Goal: Information Seeking & Learning: Check status

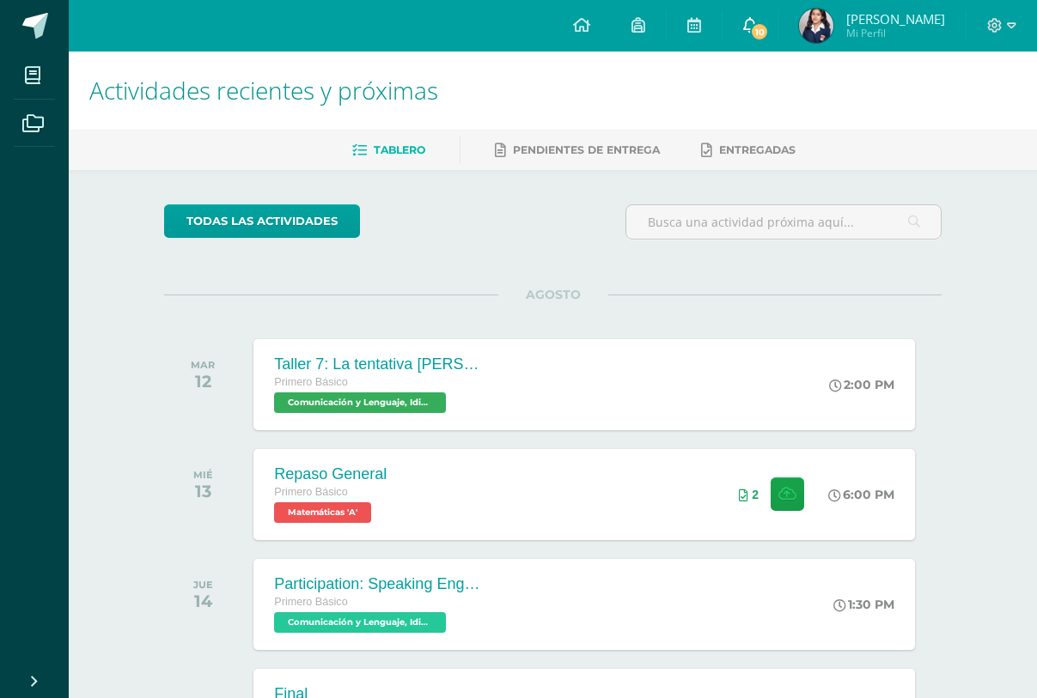
click at [754, 23] on span "10" at bounding box center [759, 31] width 19 height 19
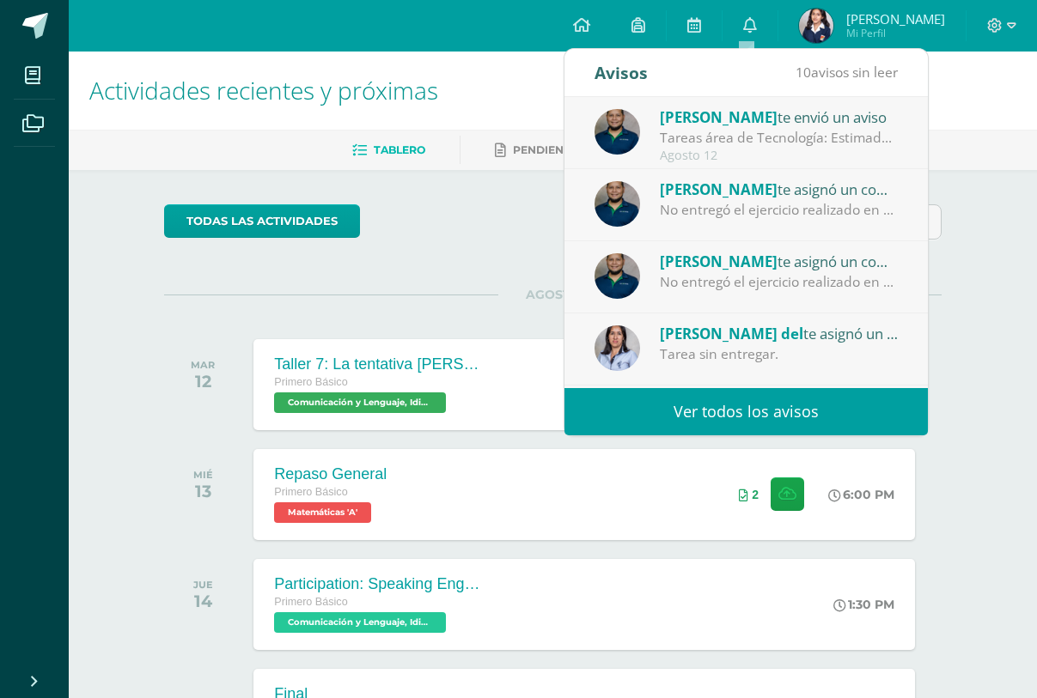
click at [751, 295] on div "Obrayan Yac te asignó un comentario en 'Ejercicio 4, reporte robótica' para 'Te…" at bounding box center [745, 277] width 363 height 72
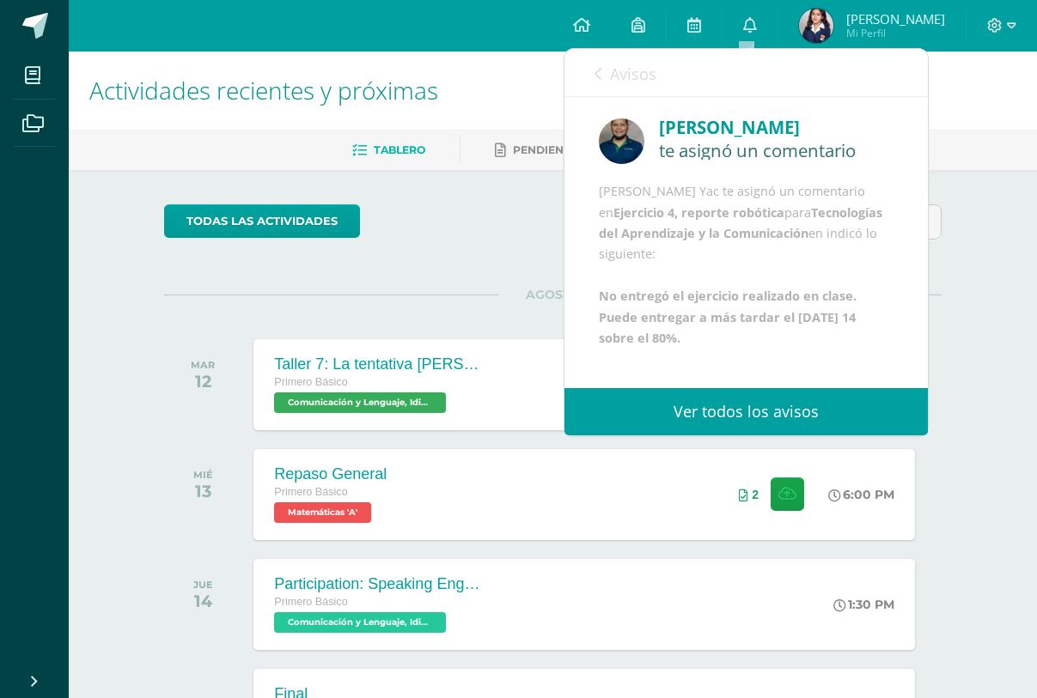
scroll to position [63, 0]
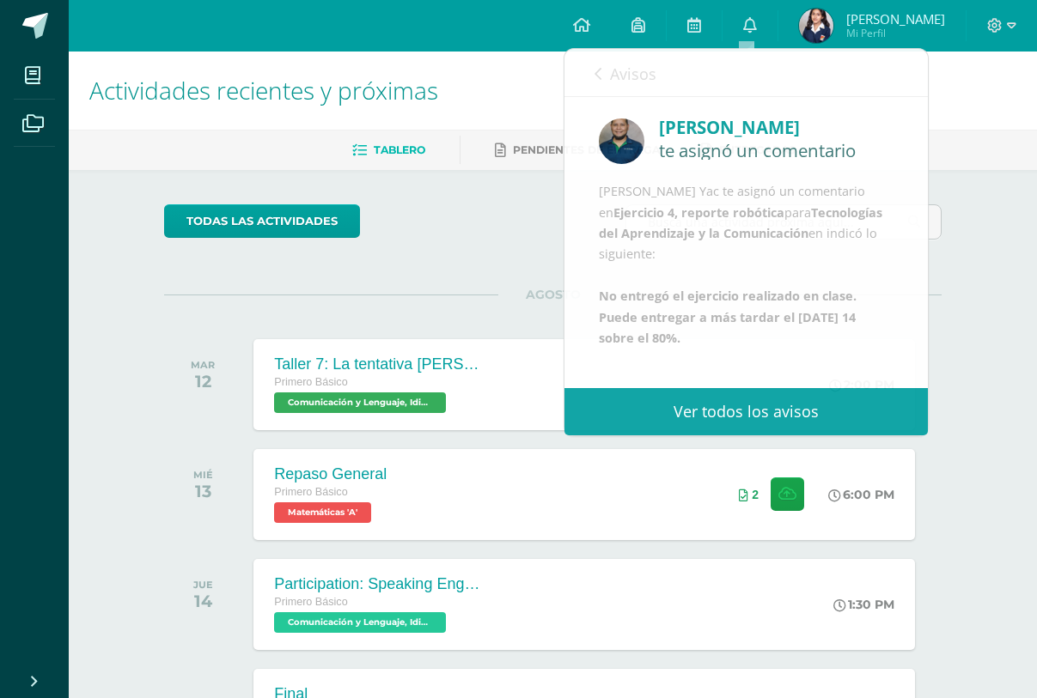
click at [484, 263] on div "todas las Actividades No tienes actividades Échale un vistazo a los demás perío…" at bounding box center [553, 569] width 846 height 798
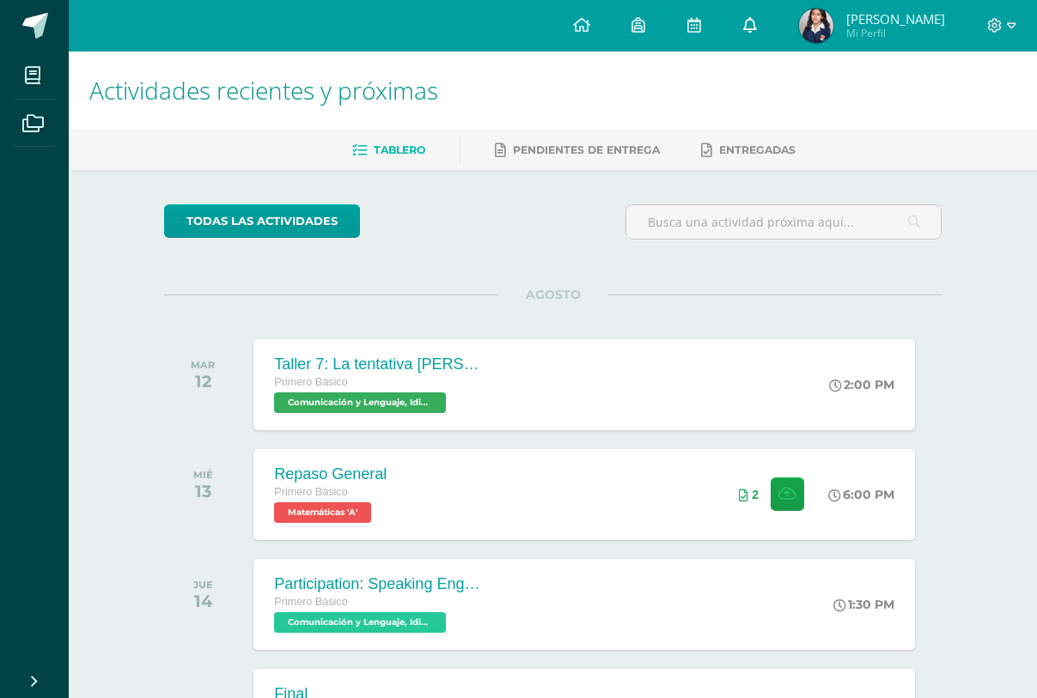
click at [743, 19] on icon at bounding box center [750, 24] width 14 height 15
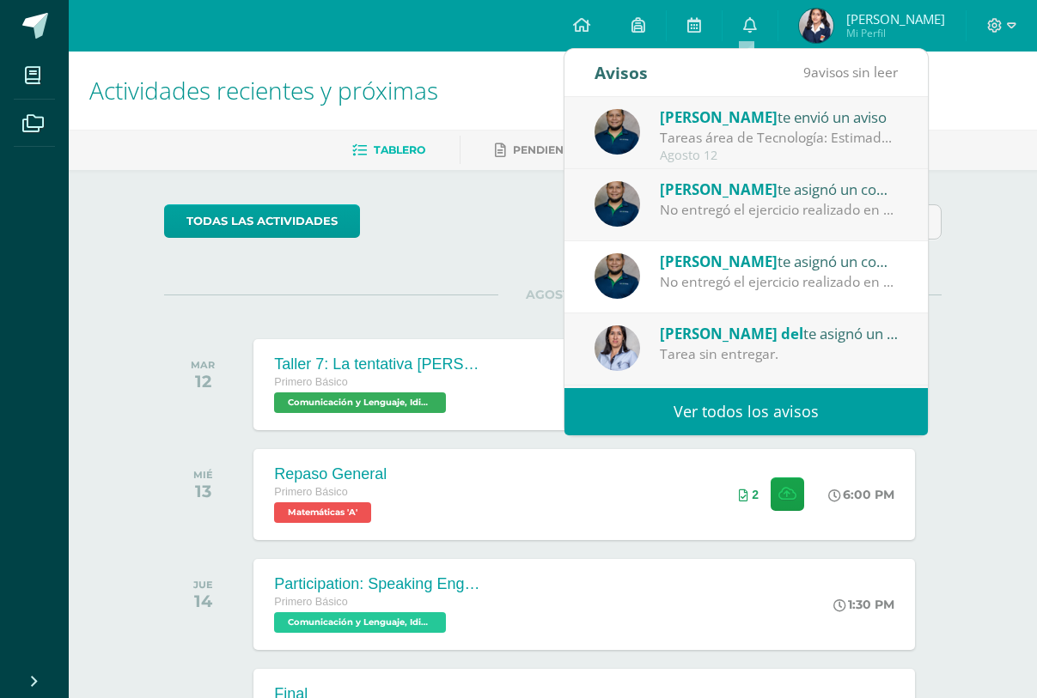
click at [696, 202] on div "No entregó el ejercicio realizado en clase. Puede entregar a más tardar el [DAT…" at bounding box center [779, 210] width 239 height 20
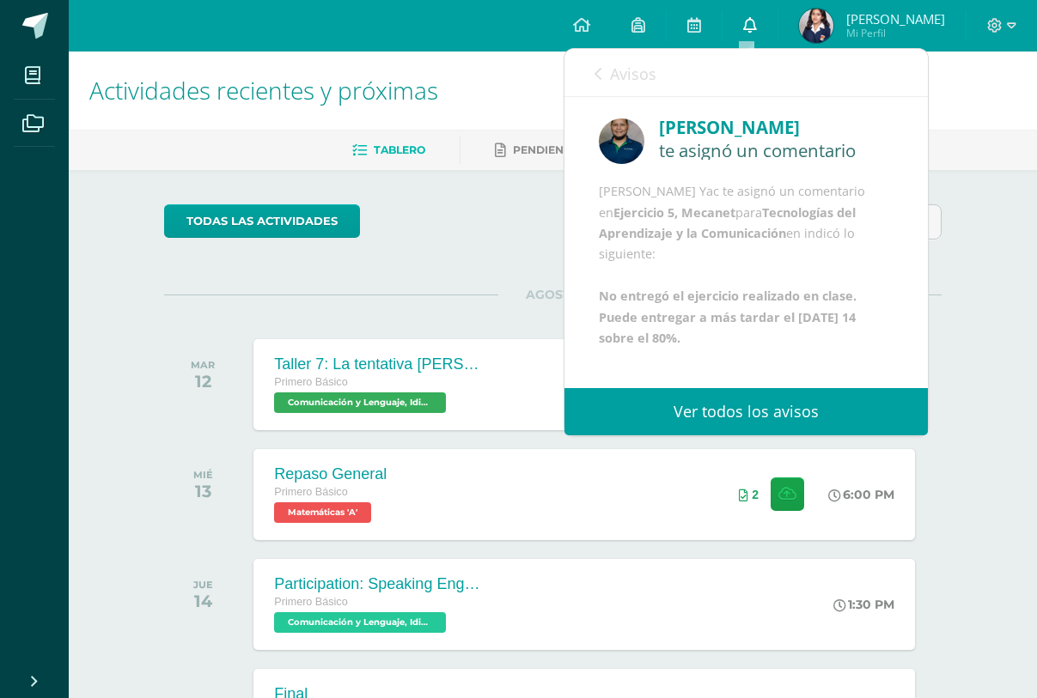
click at [743, 23] on icon at bounding box center [750, 24] width 14 height 15
click at [727, 9] on link "0" at bounding box center [749, 26] width 55 height 52
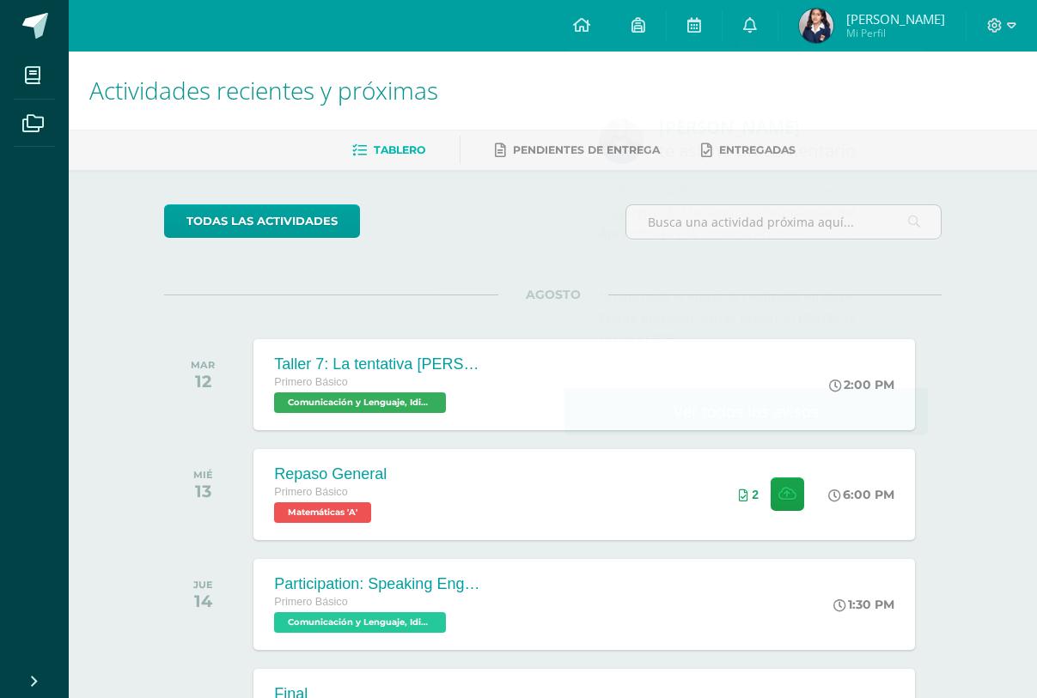
click at [531, 21] on div "Configuración Cerrar sesión Daniela Fernanda Mi Perfil 10 0 Mis accesos directo…" at bounding box center [553, 26] width 968 height 52
click at [743, 33] on icon at bounding box center [750, 24] width 14 height 15
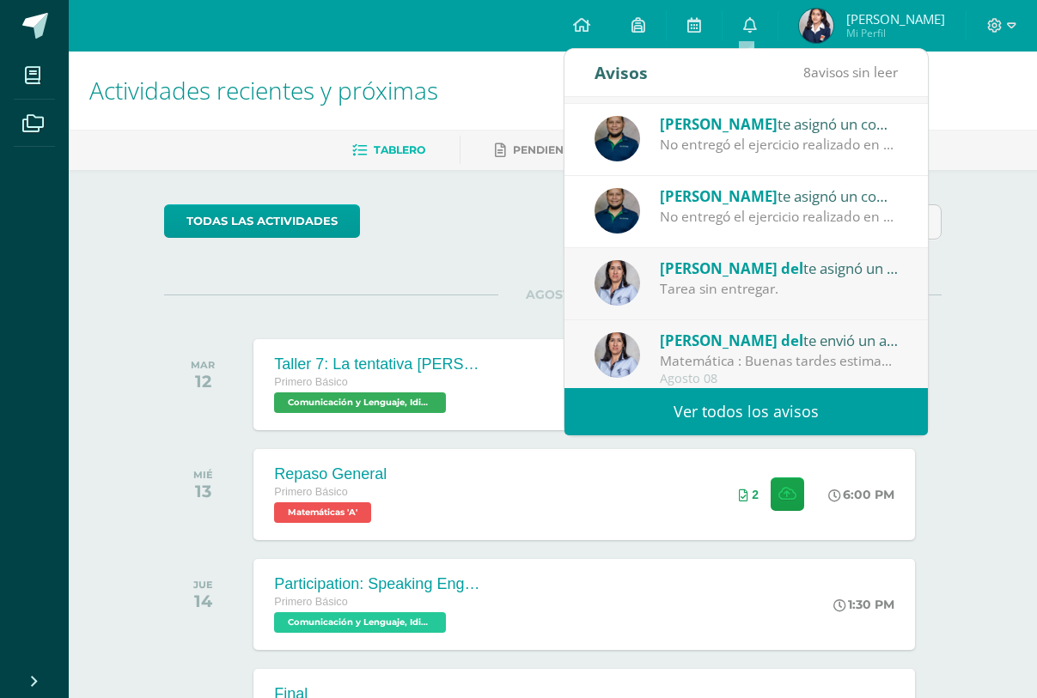
scroll to position [71, 0]
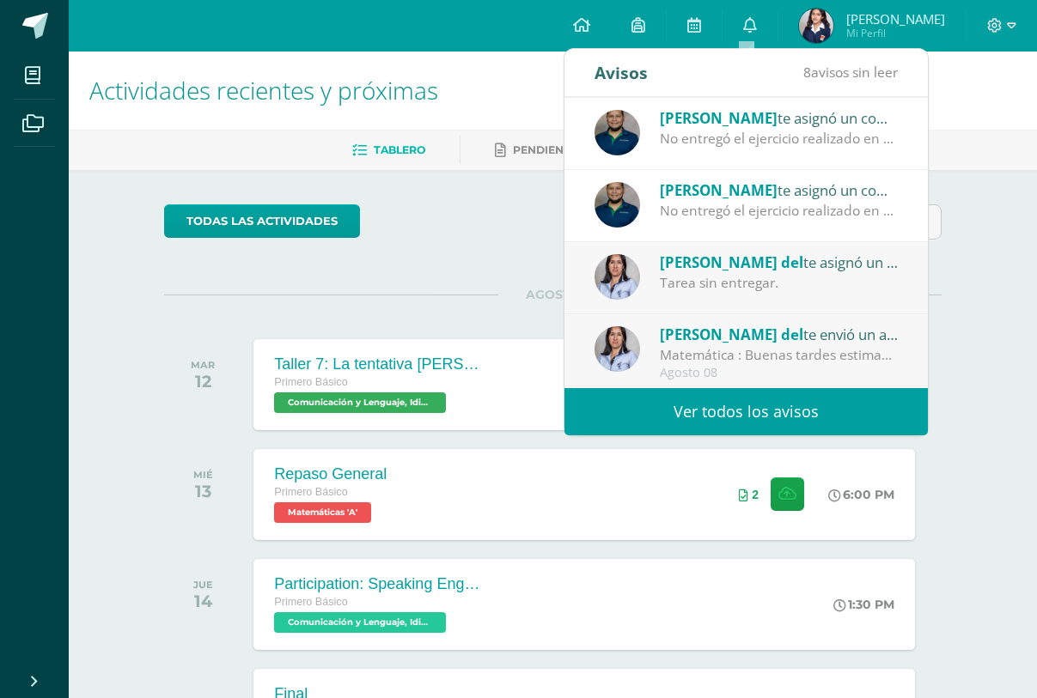
click at [772, 345] on div "Matemática : Buenas tardes estimados Padres de familia, espero que estén muy bi…" at bounding box center [779, 355] width 239 height 20
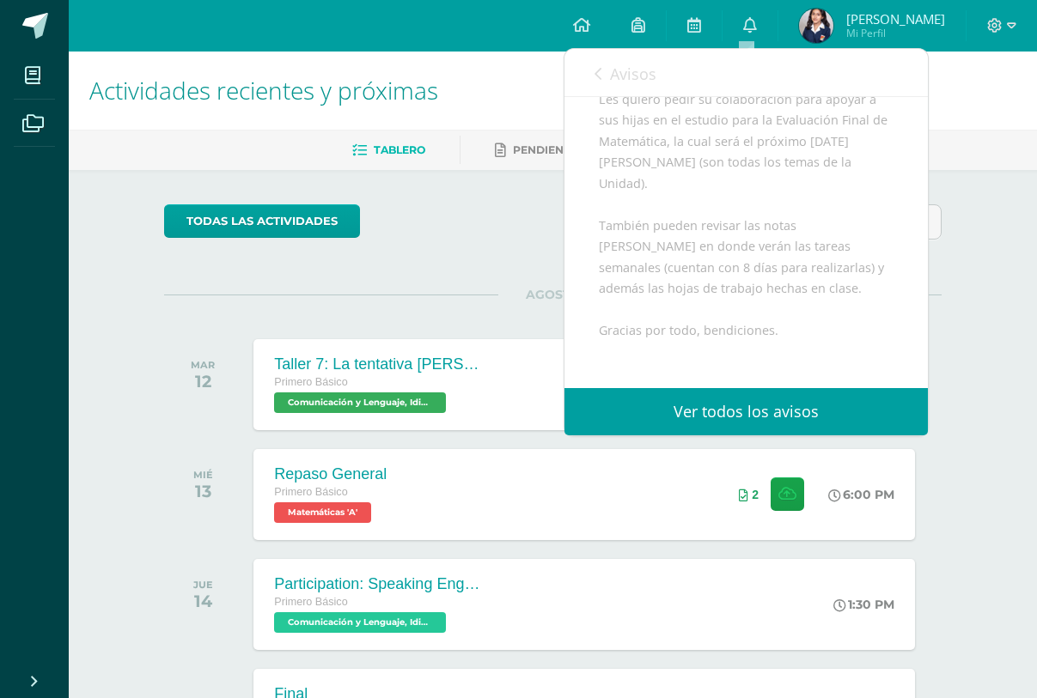
scroll to position [0, 0]
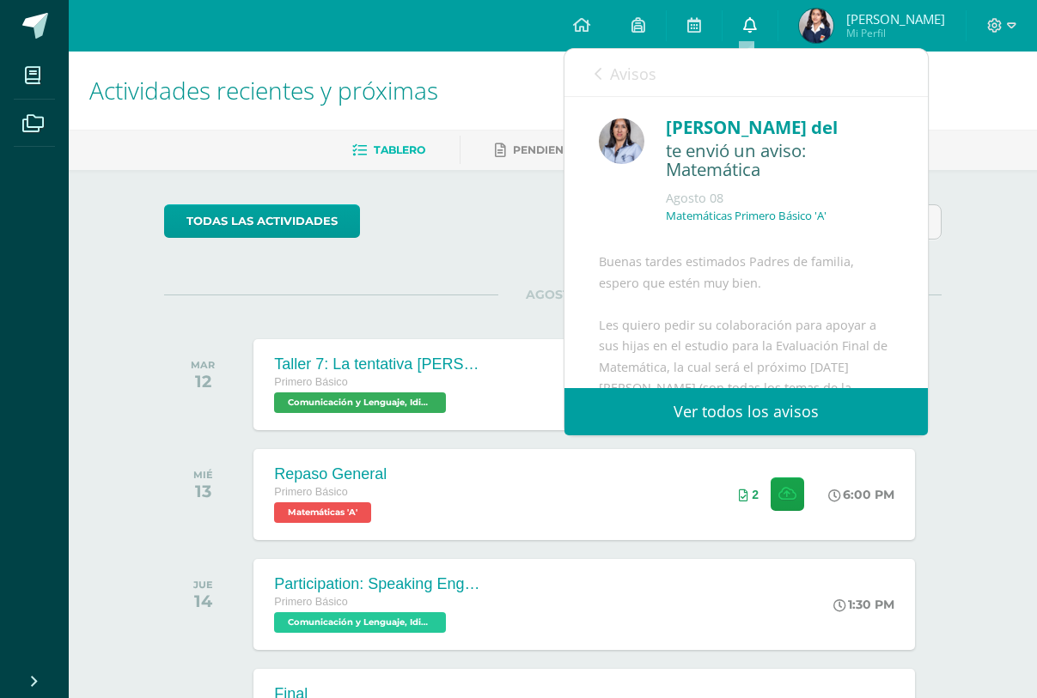
click at [743, 27] on icon at bounding box center [750, 24] width 14 height 15
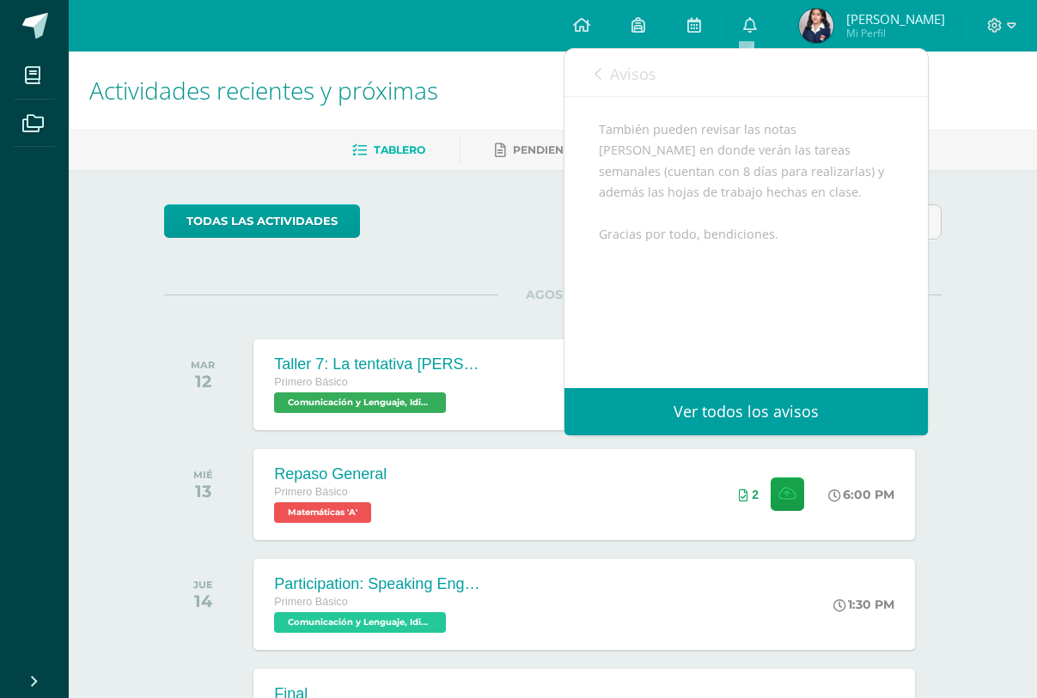
scroll to position [9, 0]
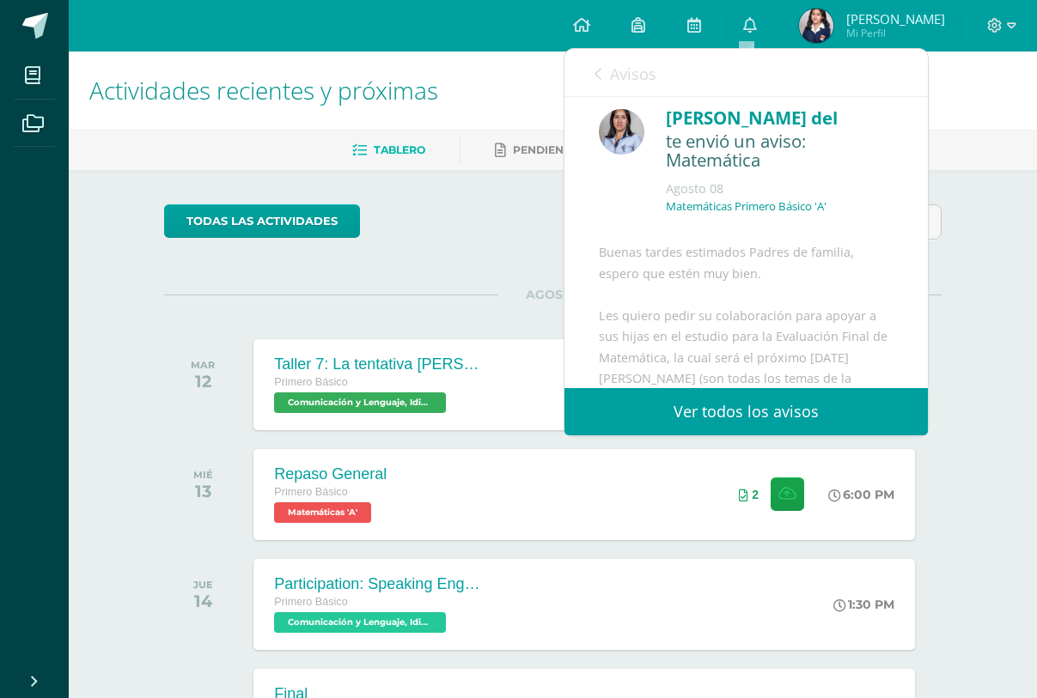
click at [504, 5] on div "Configuración Cerrar sesión Daniela Fernanda Mi Perfil 10 0 Mis accesos directo…" at bounding box center [553, 26] width 968 height 52
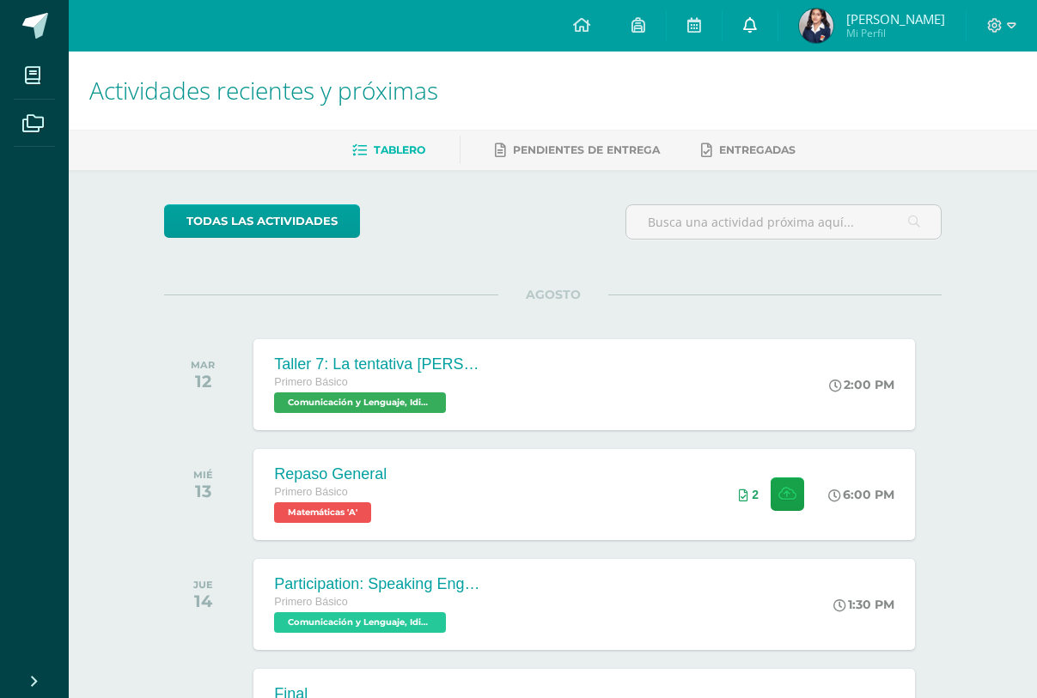
click at [749, 20] on icon at bounding box center [750, 24] width 14 height 15
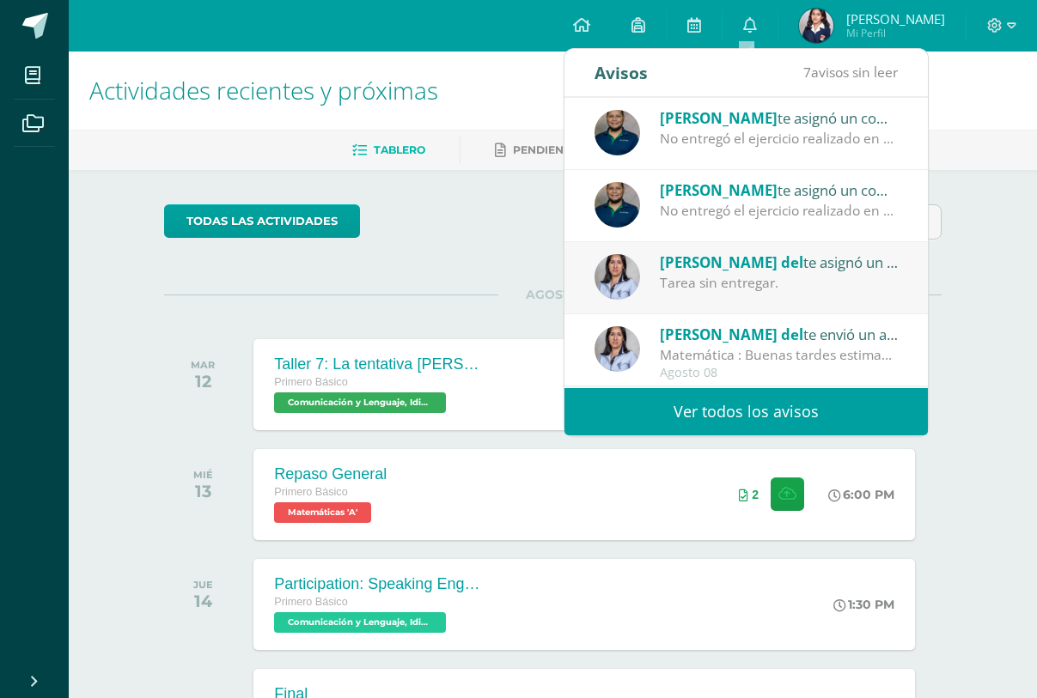
click at [740, 263] on div "Ana del te asignó un comentario en 'Porcentaje' para 'Matemáticas'" at bounding box center [779, 262] width 239 height 22
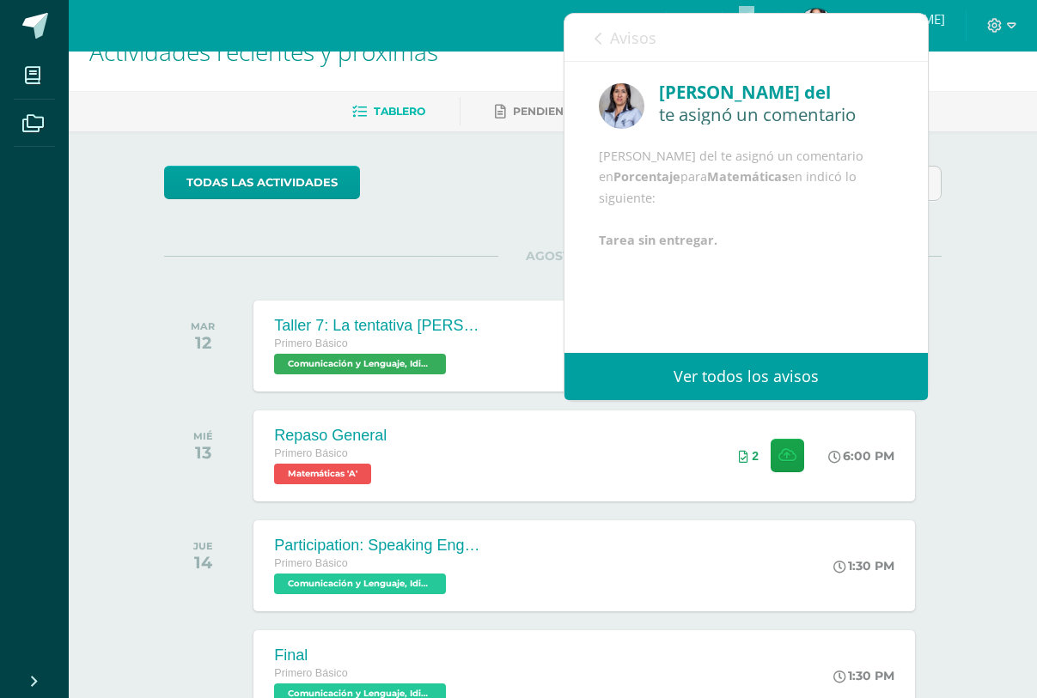
scroll to position [46, 0]
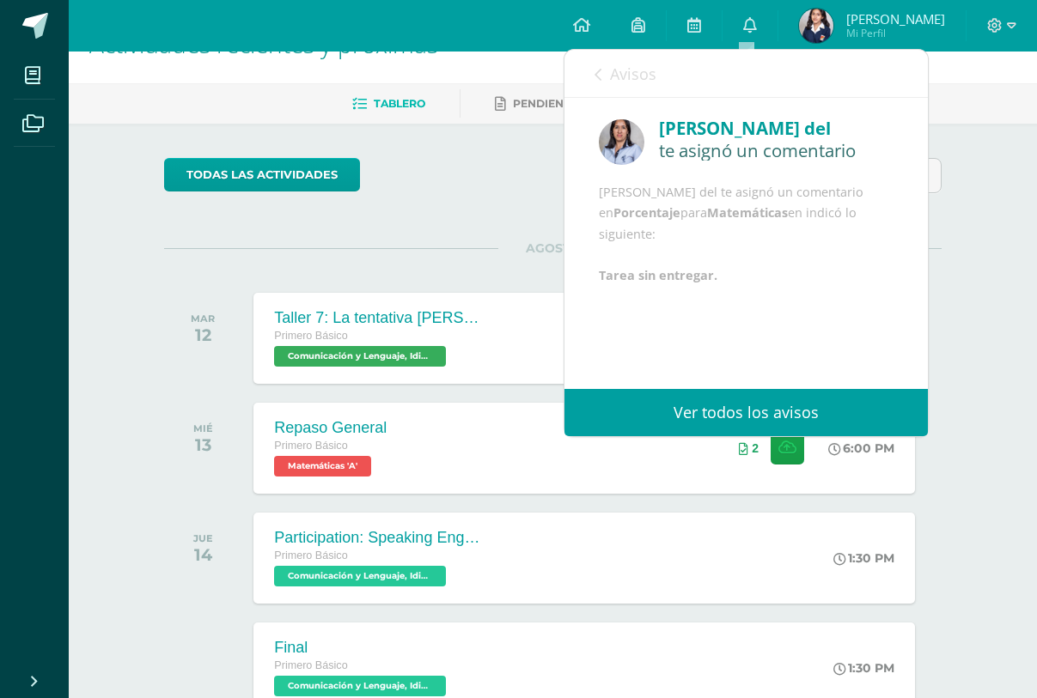
click at [484, 11] on div "Configuración Cerrar sesión Daniela Fernanda Mi Perfil 10 0 Mis accesos directo…" at bounding box center [553, 26] width 968 height 52
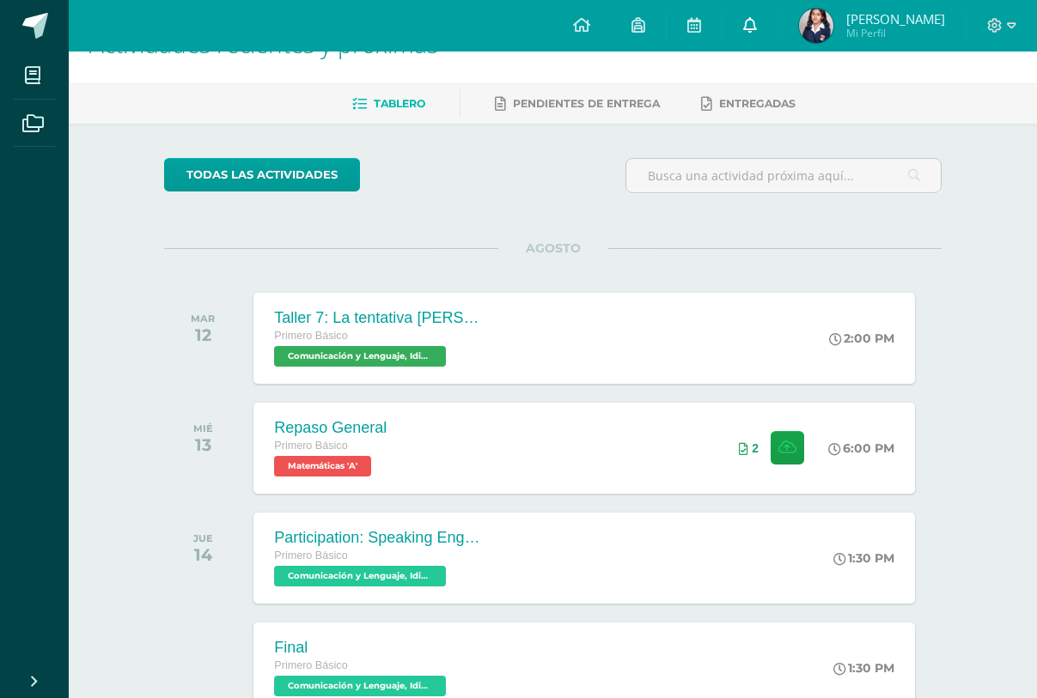
click at [746, 26] on icon at bounding box center [750, 24] width 14 height 15
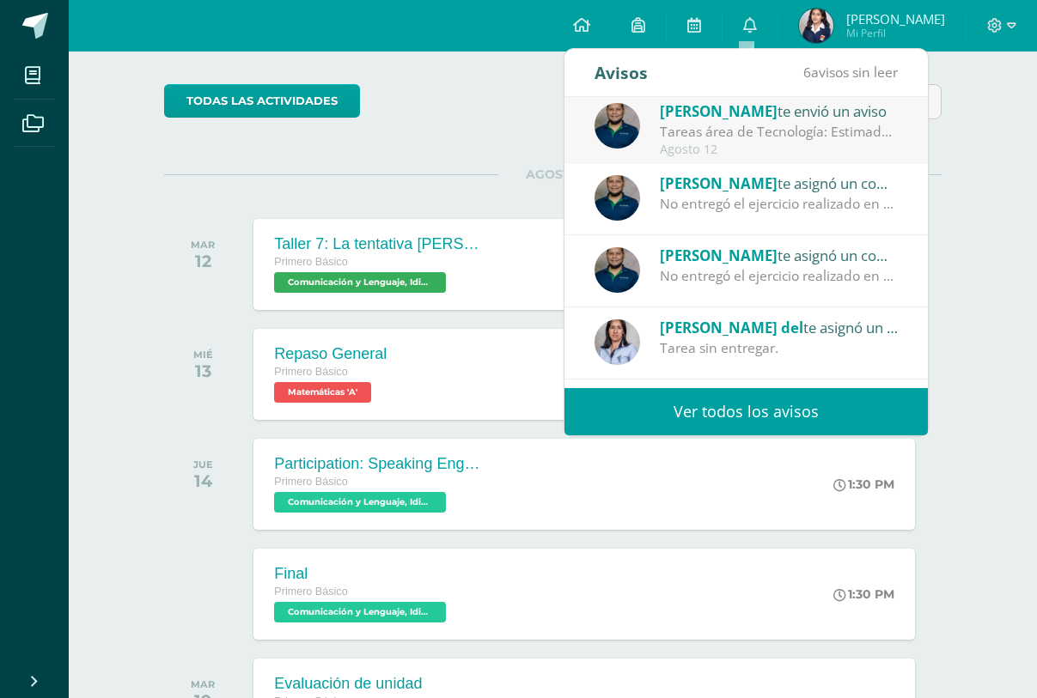
scroll to position [0, 0]
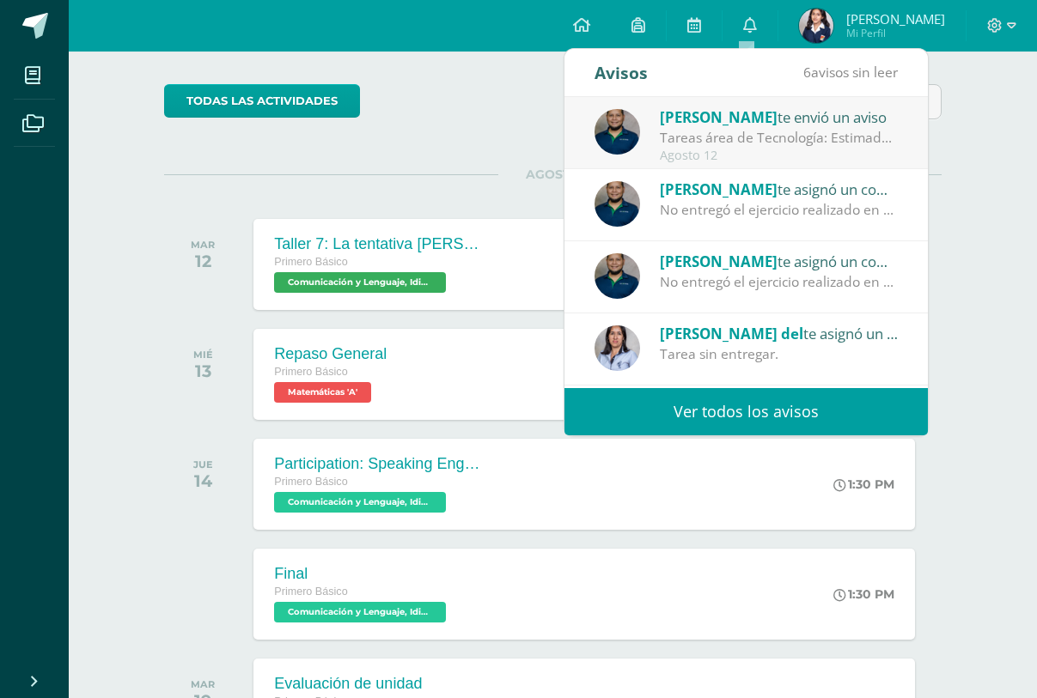
click at [529, 5] on div "Configuración Cerrar sesión Daniela Fernanda Mi Perfil 10 0 Mis accesos directo…" at bounding box center [553, 26] width 968 height 52
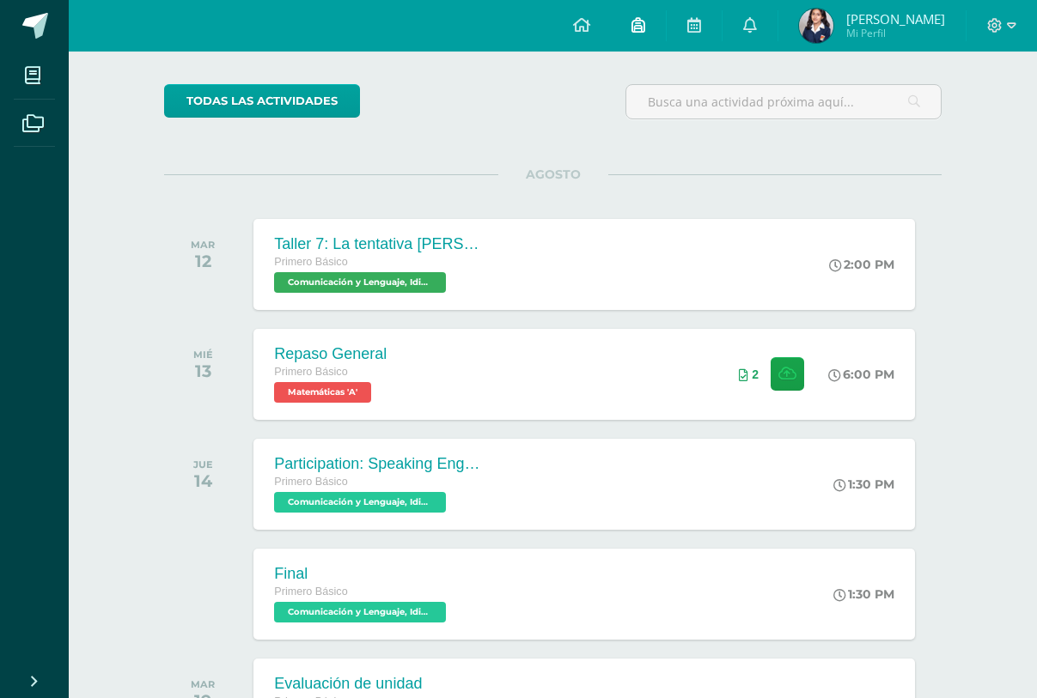
click at [640, 24] on link at bounding box center [638, 26] width 55 height 52
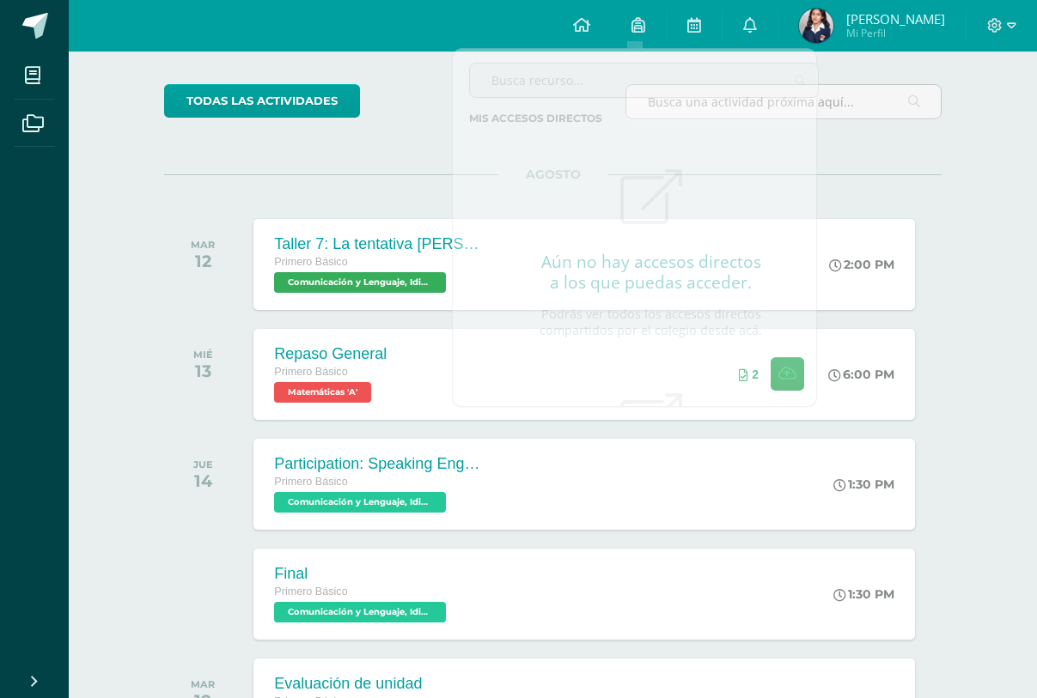
click at [382, 25] on div "Configuración Cerrar sesión Daniela Fernanda Mi Perfil 10 0" at bounding box center [553, 26] width 968 height 52
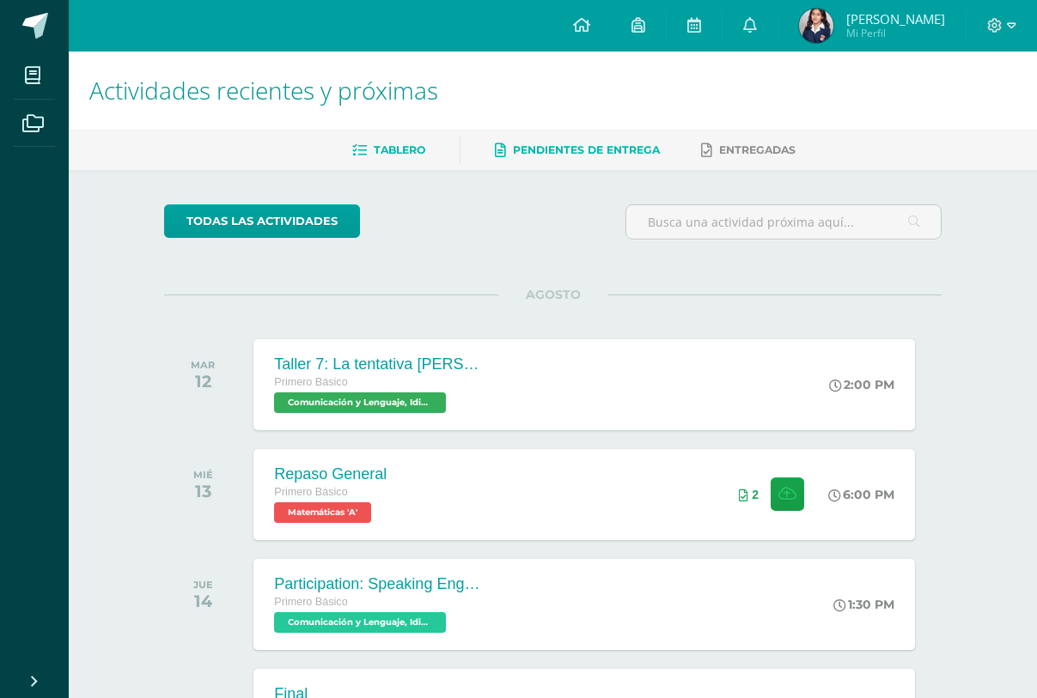
click at [569, 143] on span "Pendientes de entrega" at bounding box center [586, 149] width 147 height 13
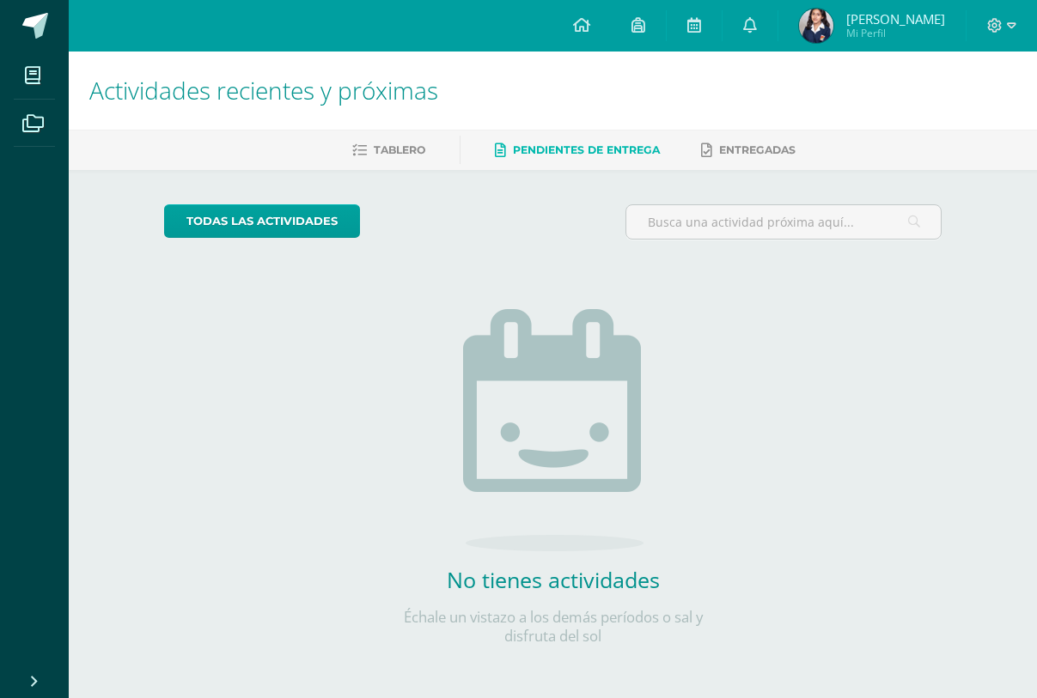
click at [569, 143] on span "Pendientes de entrega" at bounding box center [586, 149] width 147 height 13
click at [764, 144] on span "Entregadas" at bounding box center [757, 149] width 76 height 13
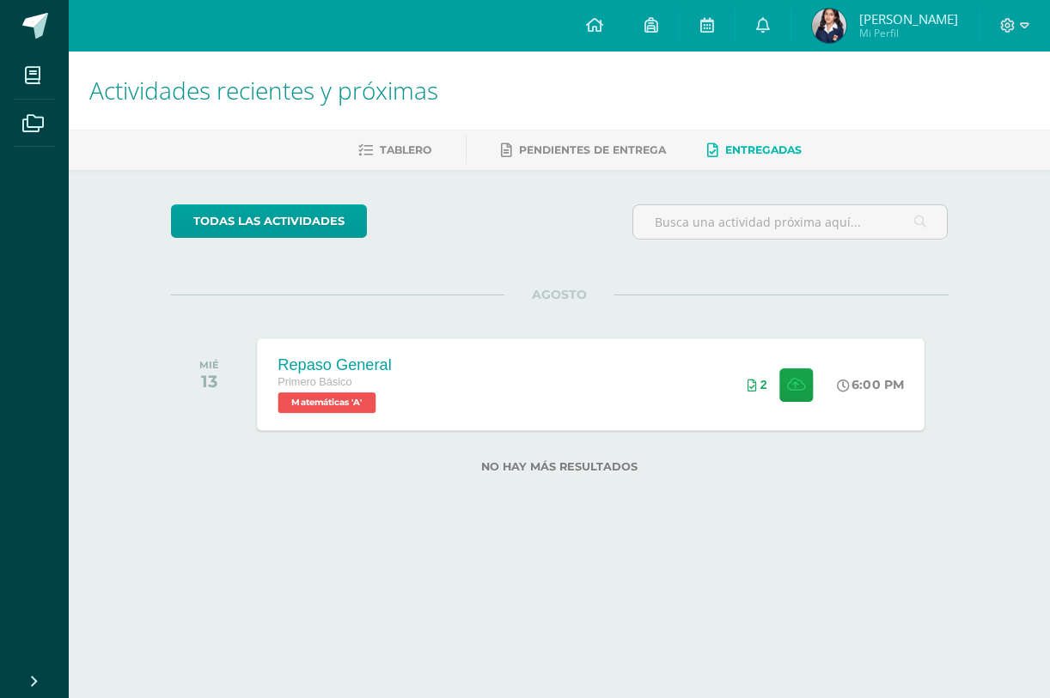
click at [337, 356] on div "Repaso General" at bounding box center [333, 365] width 113 height 18
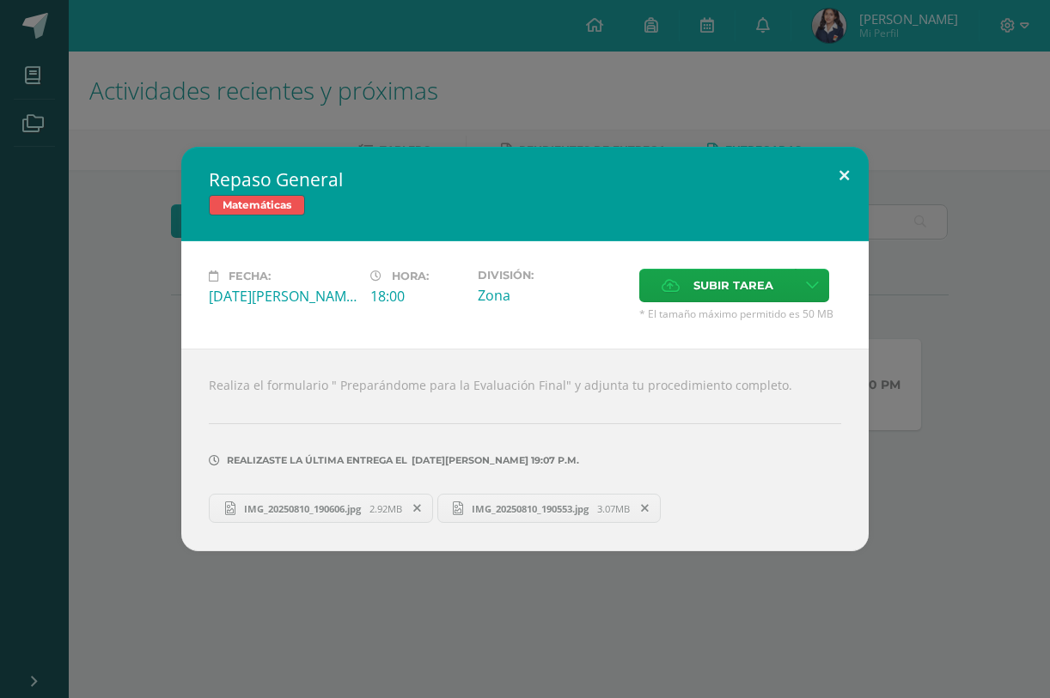
click at [845, 173] on button at bounding box center [843, 176] width 49 height 58
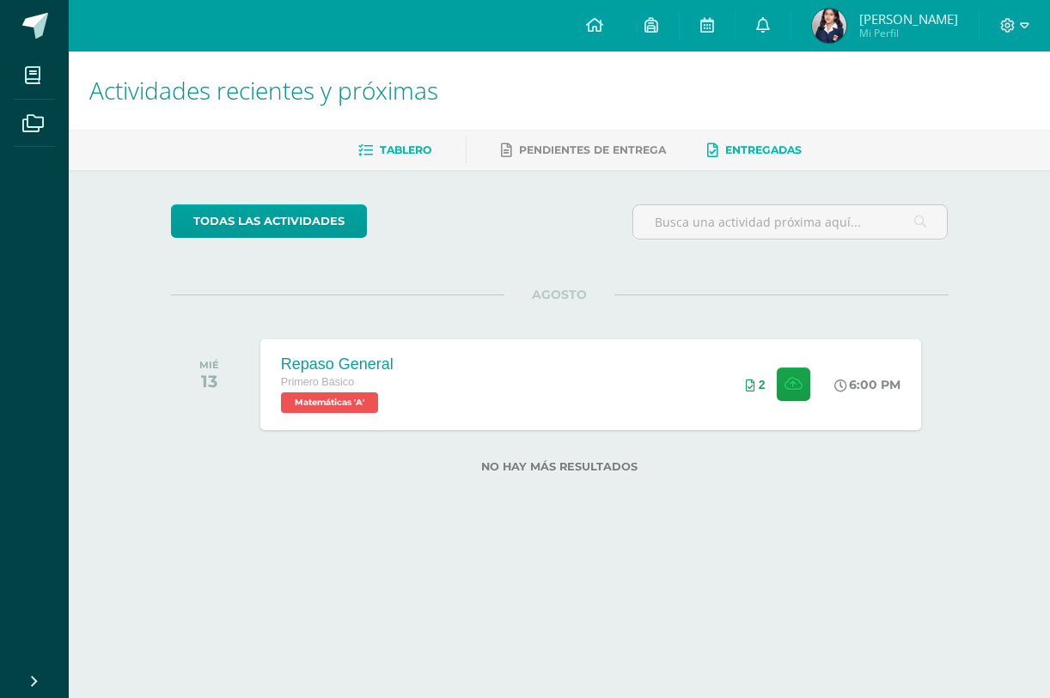
click at [360, 151] on icon at bounding box center [365, 150] width 15 height 15
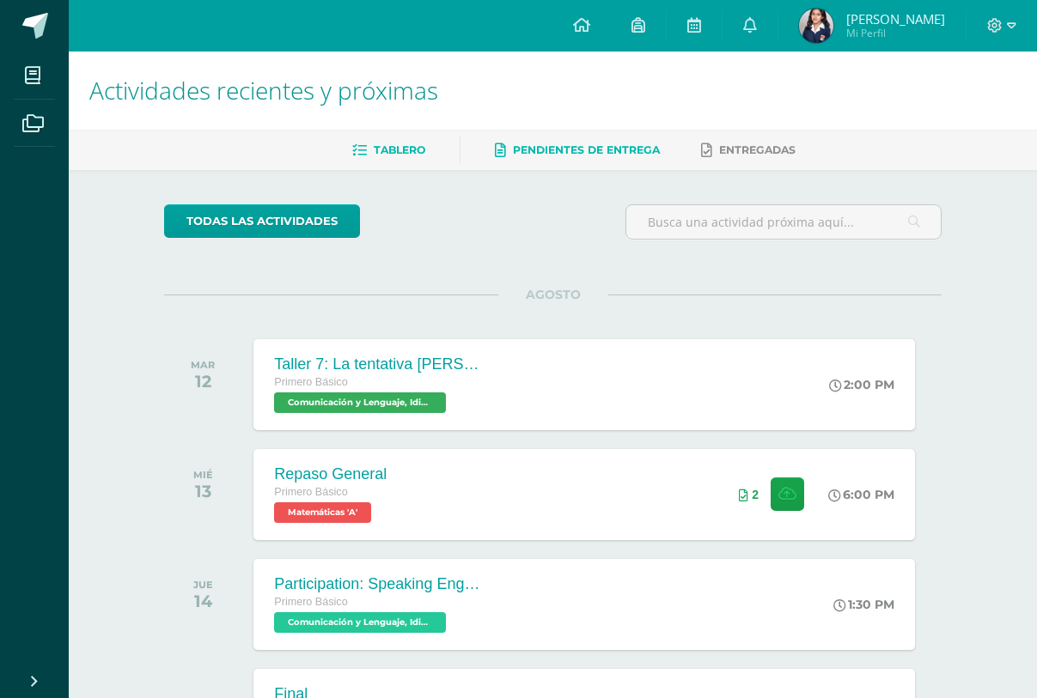
click at [503, 149] on link "Pendientes de entrega" at bounding box center [577, 150] width 165 height 27
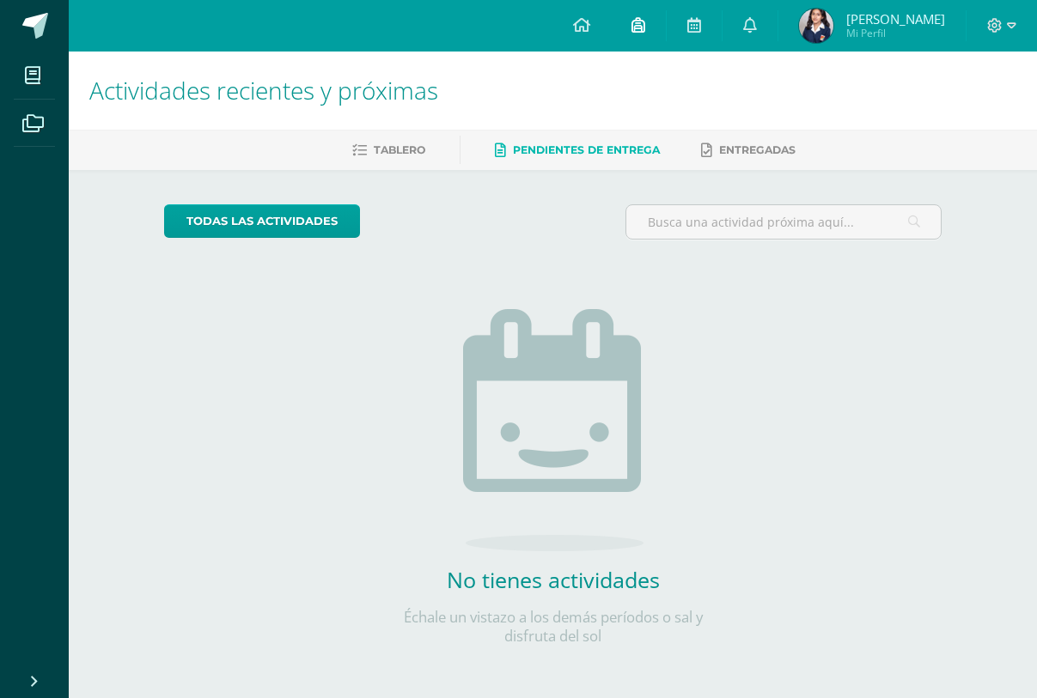
click at [637, 25] on icon at bounding box center [638, 24] width 14 height 15
click at [573, 25] on icon at bounding box center [581, 24] width 17 height 15
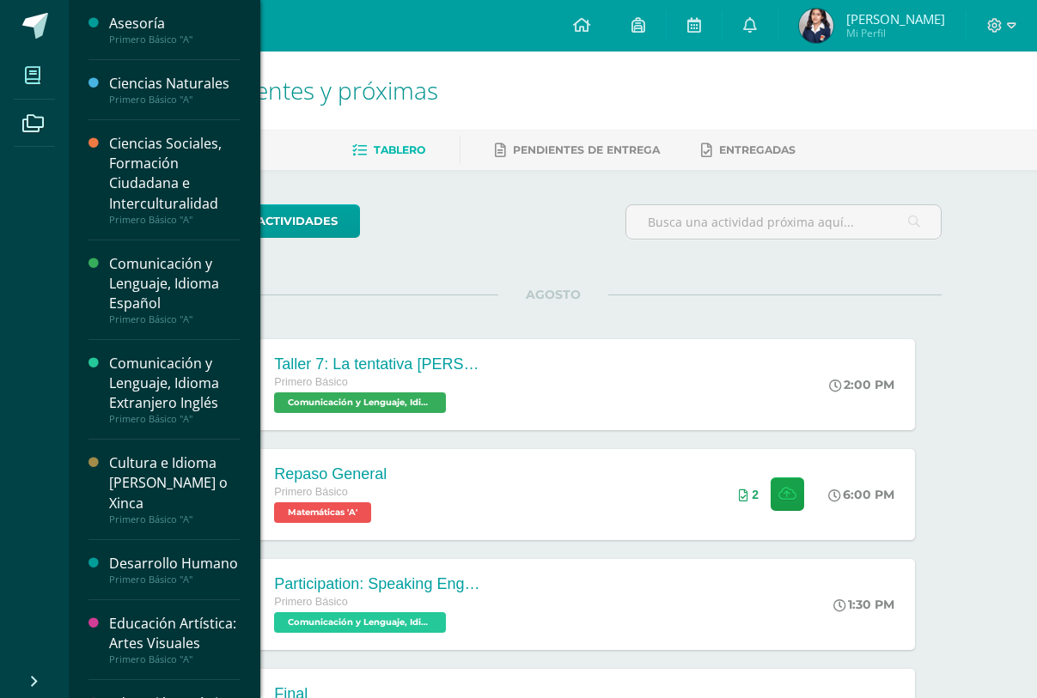
click at [35, 76] on icon at bounding box center [32, 75] width 15 height 17
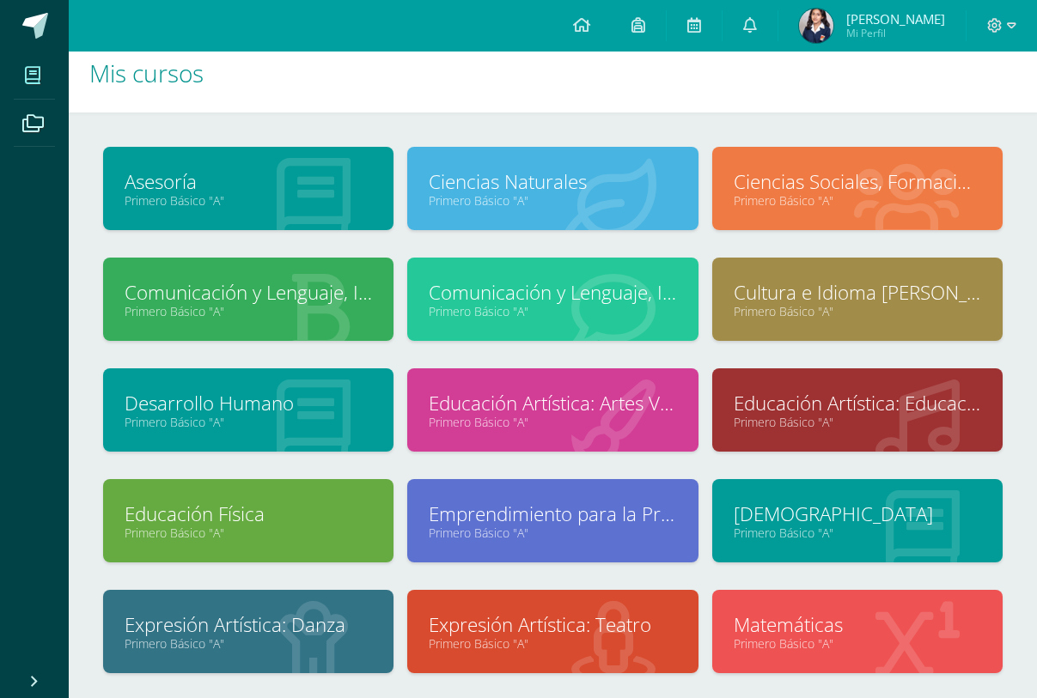
scroll to position [112, 0]
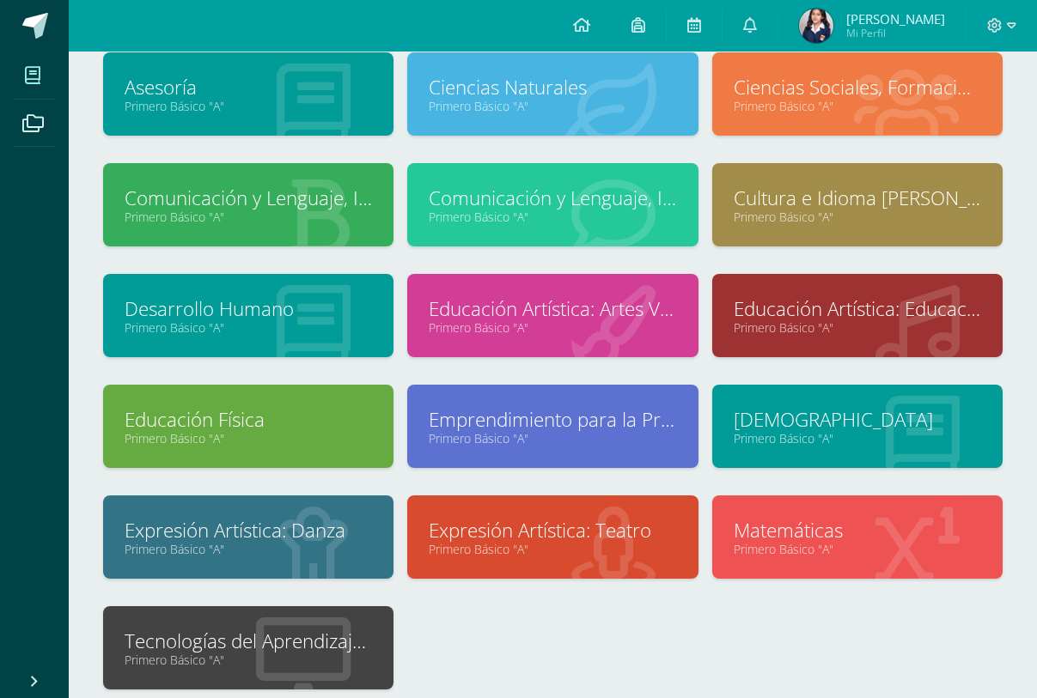
click at [796, 528] on link "Matemáticas" at bounding box center [857, 530] width 247 height 27
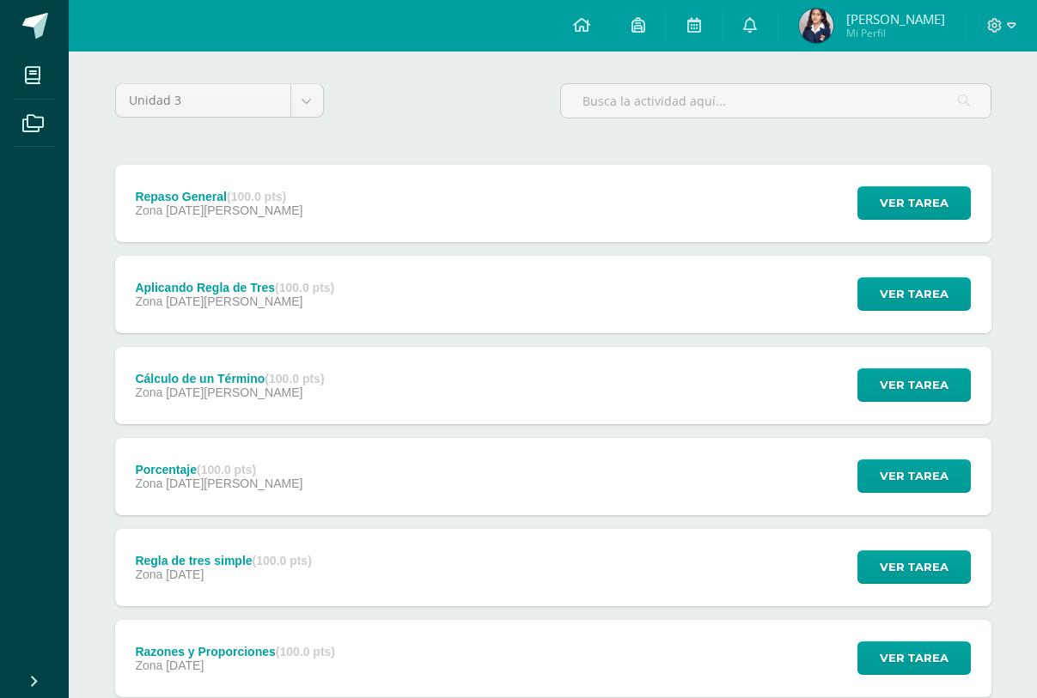
scroll to position [121, 0]
click at [887, 289] on span "Ver tarea" at bounding box center [914, 294] width 69 height 32
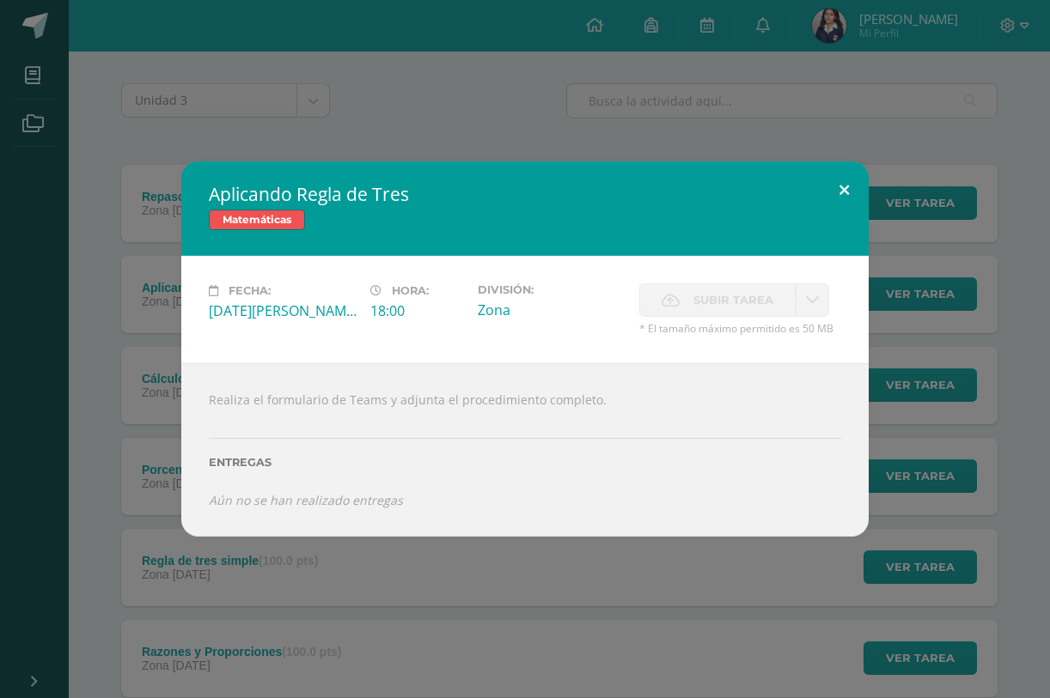
click at [845, 188] on button at bounding box center [843, 190] width 49 height 58
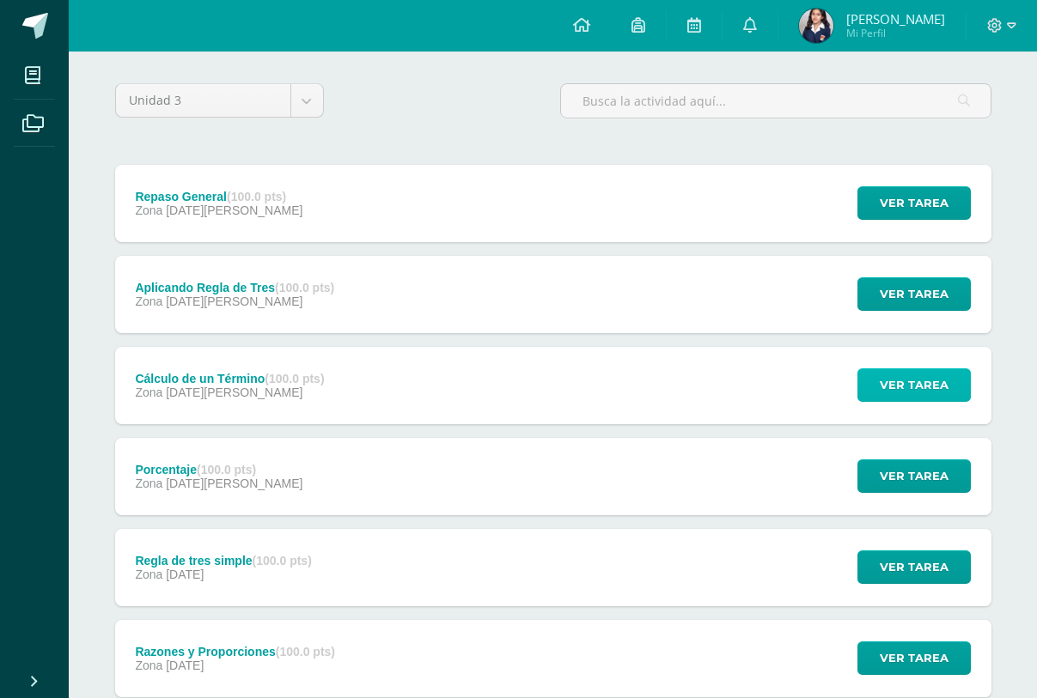
click at [904, 380] on span "Ver tarea" at bounding box center [914, 385] width 69 height 32
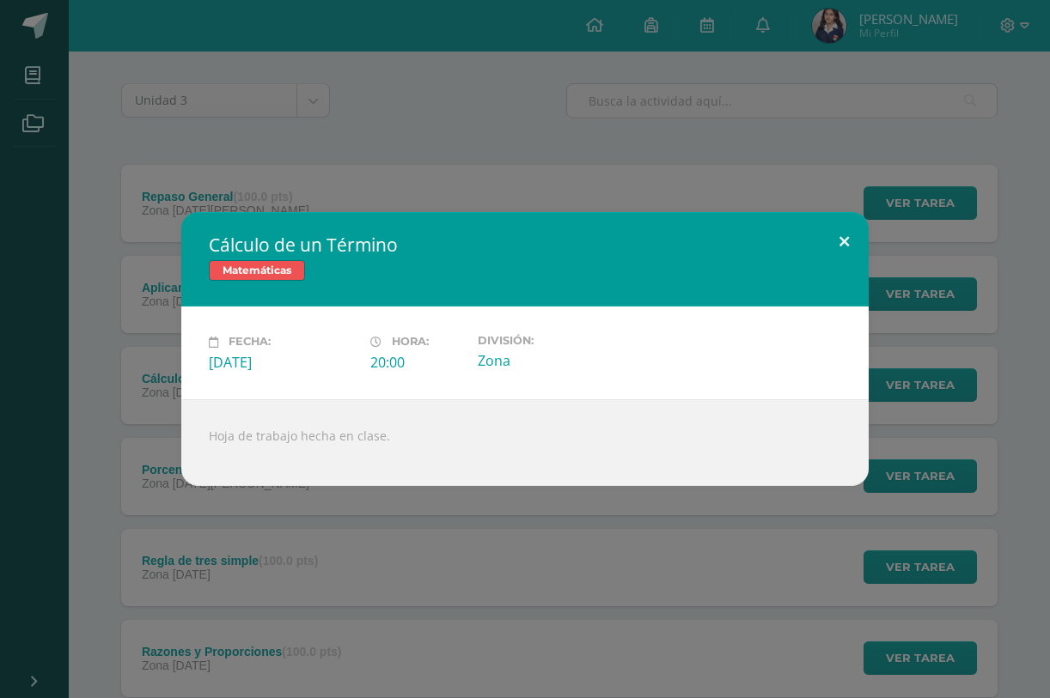
click at [841, 240] on button at bounding box center [843, 241] width 49 height 58
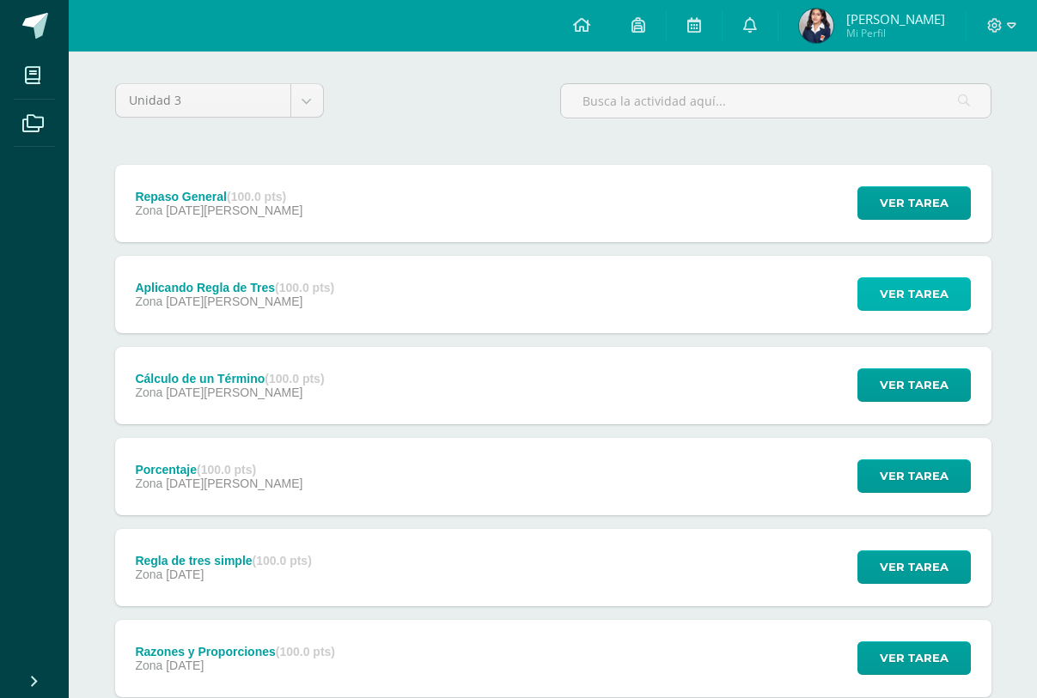
click at [913, 292] on span "Ver tarea" at bounding box center [914, 294] width 69 height 32
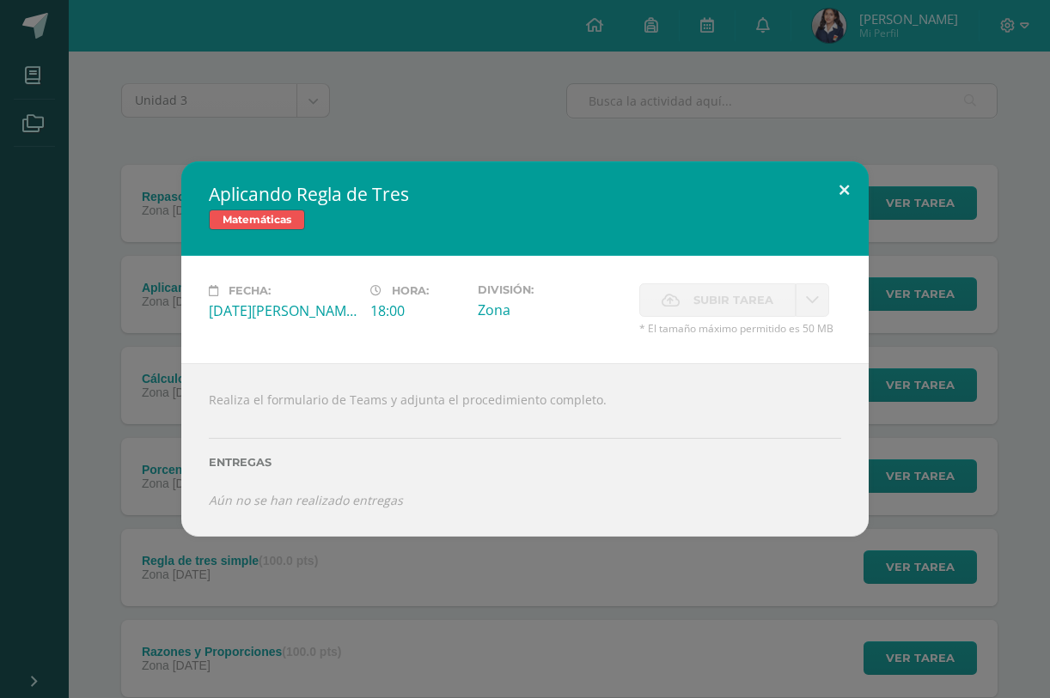
click at [842, 189] on button at bounding box center [843, 190] width 49 height 58
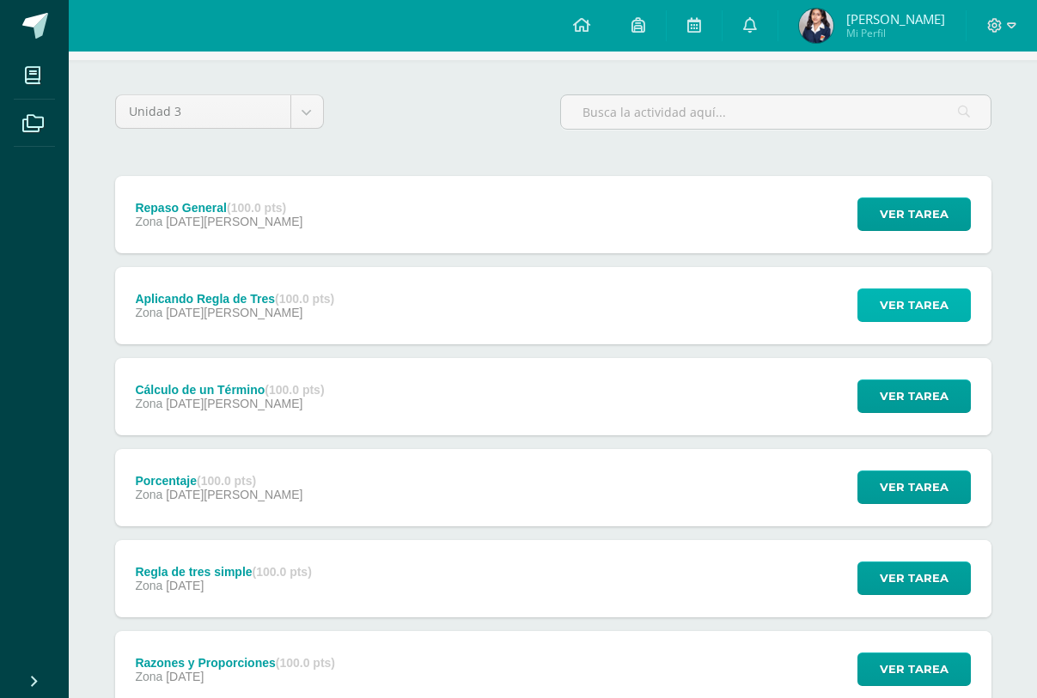
scroll to position [94, 0]
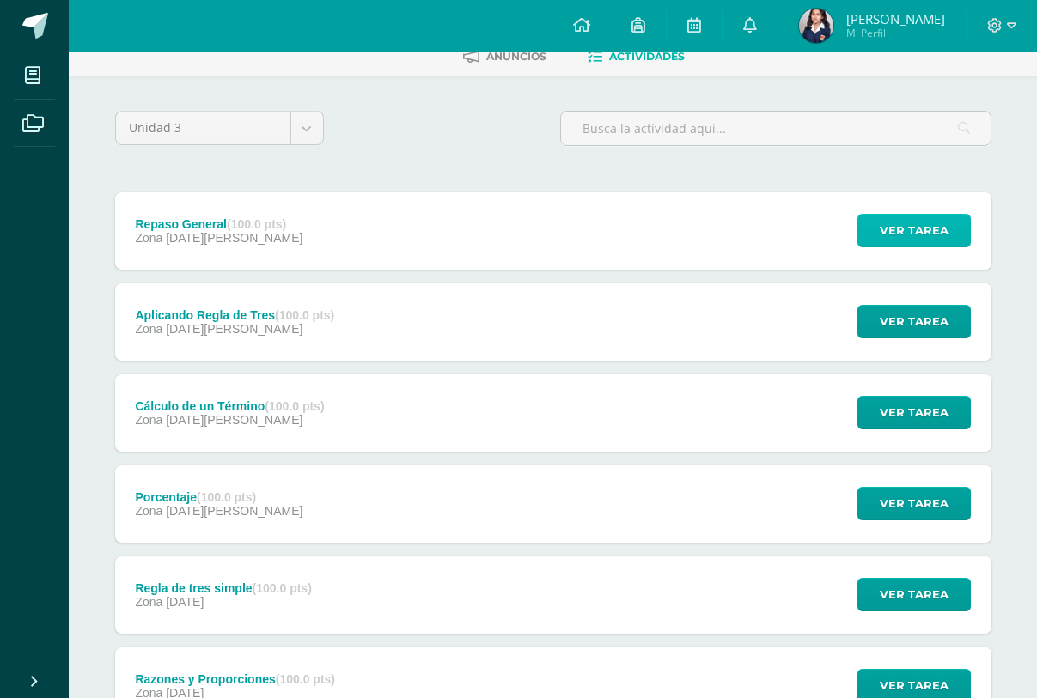
click at [883, 222] on span "Ver tarea" at bounding box center [914, 231] width 69 height 32
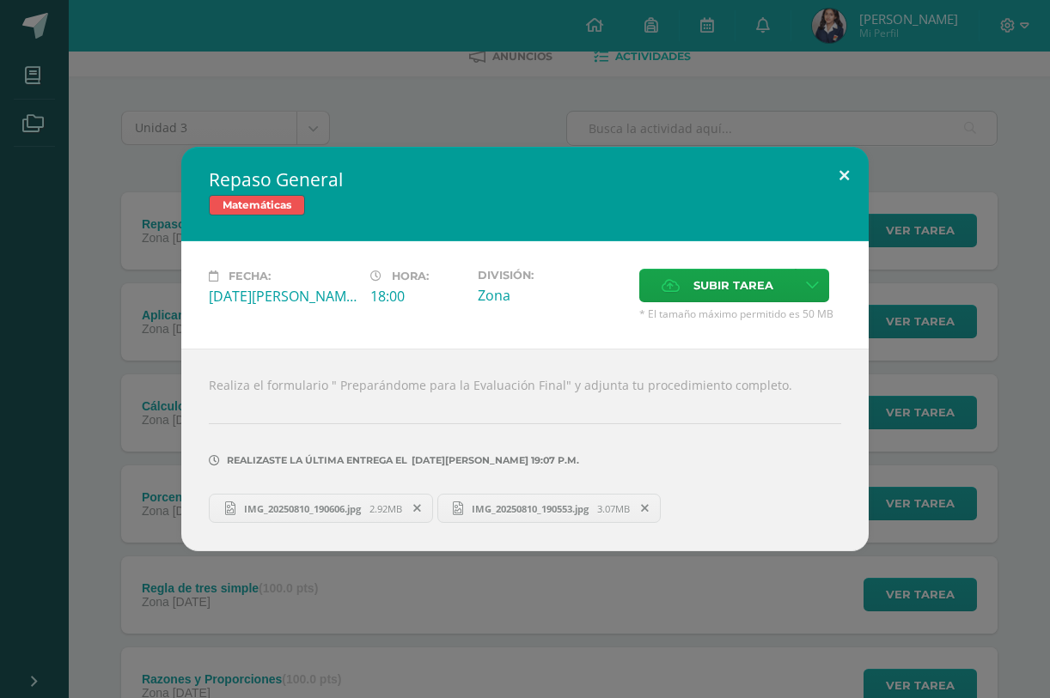
click at [840, 176] on button at bounding box center [843, 176] width 49 height 58
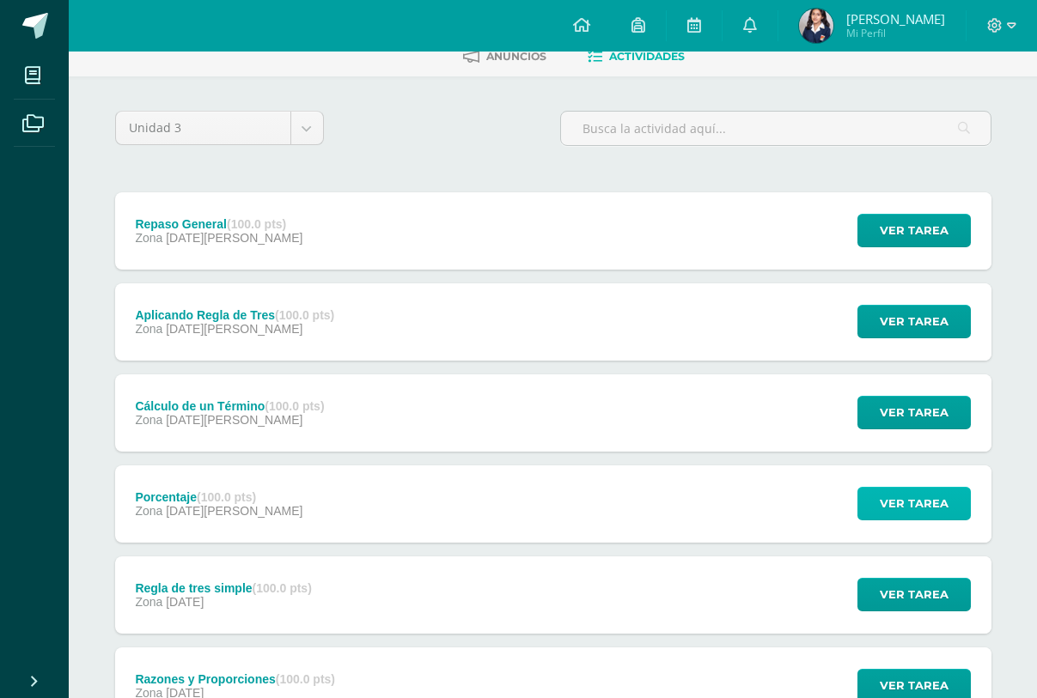
click at [911, 494] on span "Ver tarea" at bounding box center [914, 504] width 69 height 32
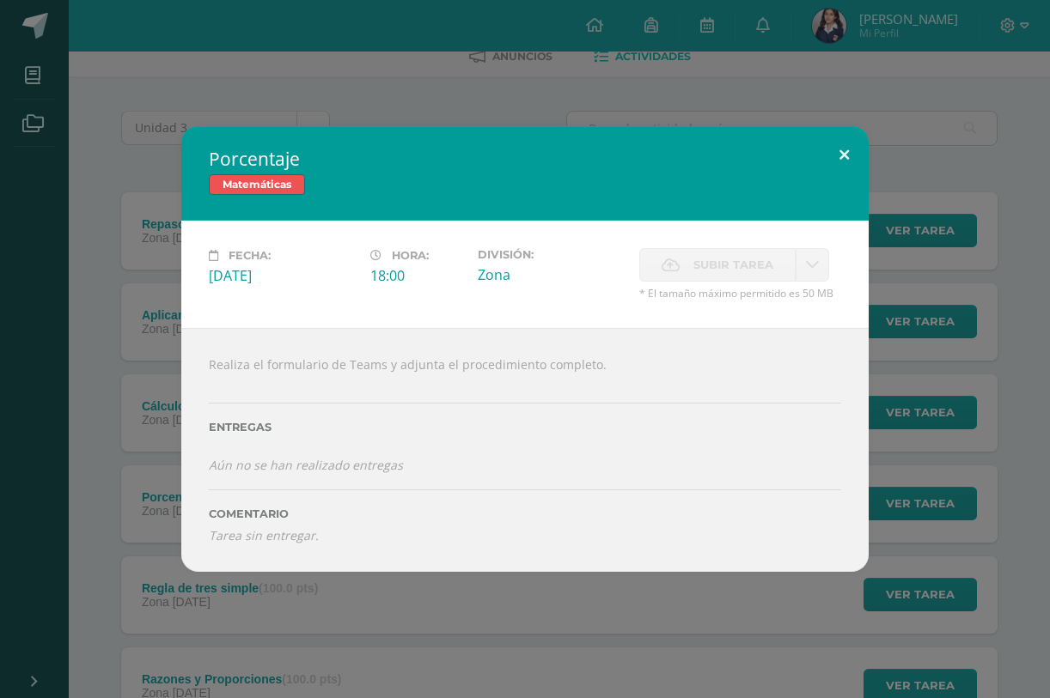
click at [847, 149] on button at bounding box center [843, 155] width 49 height 58
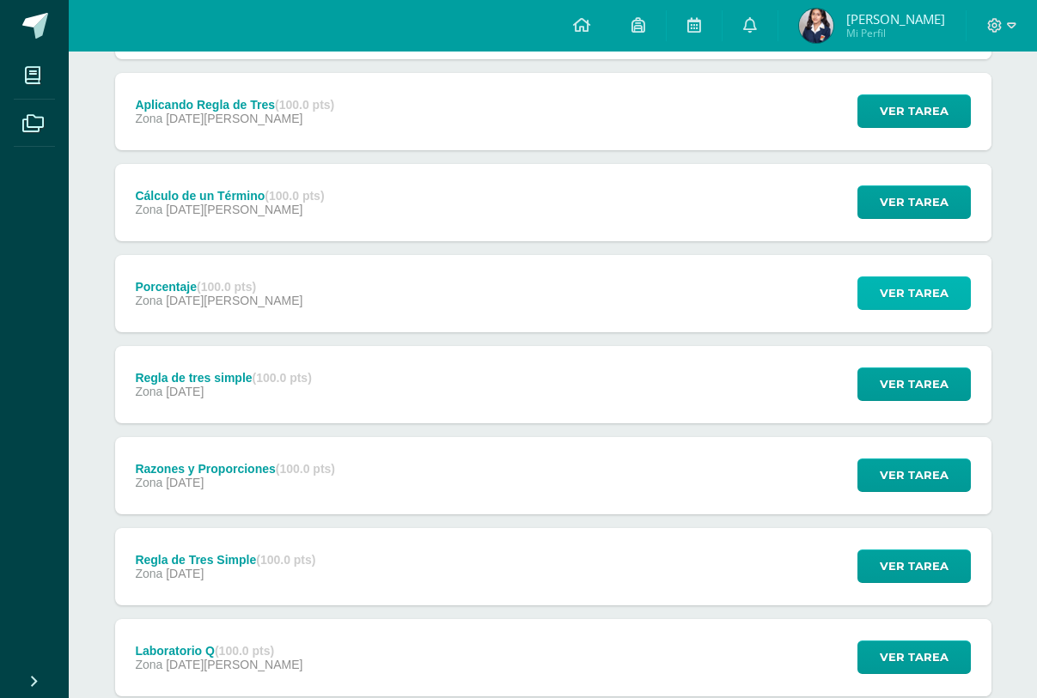
scroll to position [307, 0]
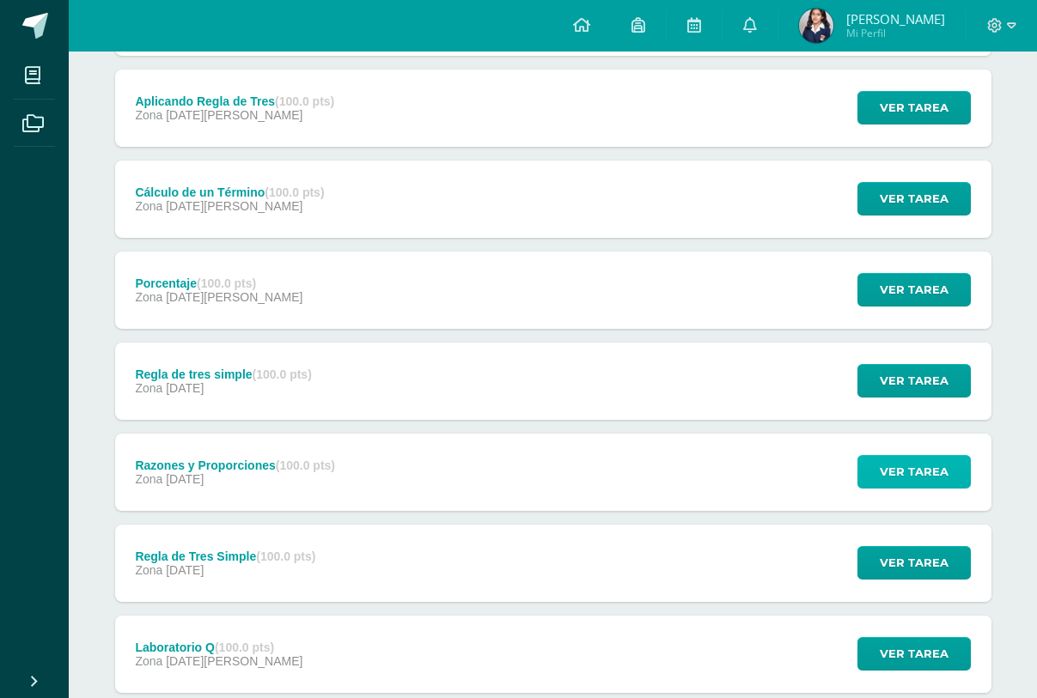
click at [886, 475] on span "Ver tarea" at bounding box center [914, 472] width 69 height 32
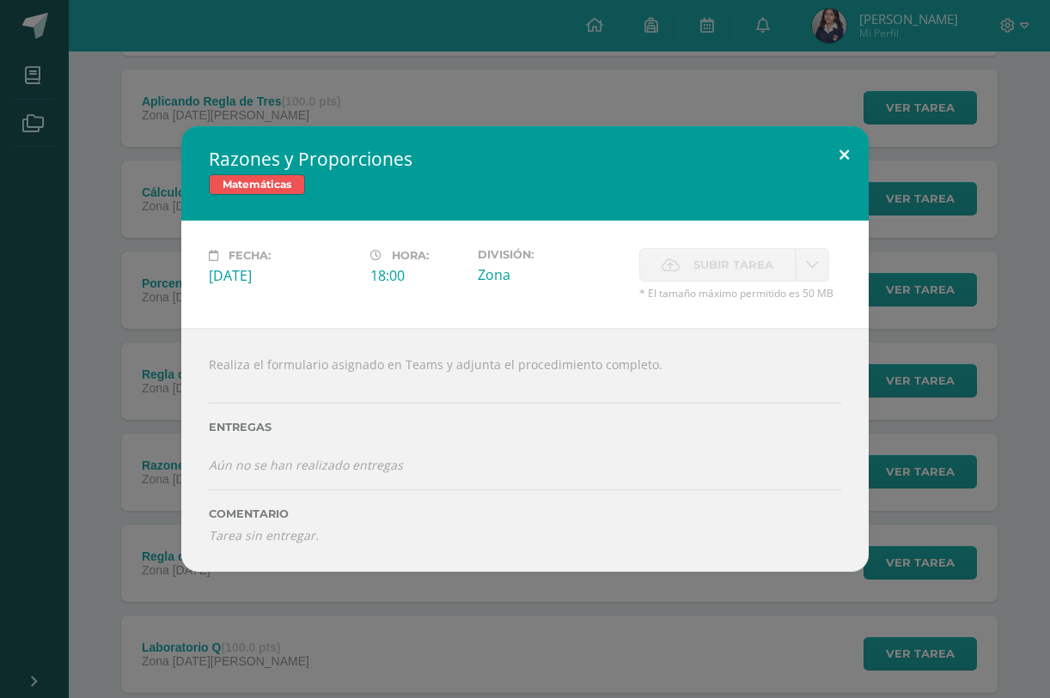
click at [838, 152] on button at bounding box center [843, 155] width 49 height 58
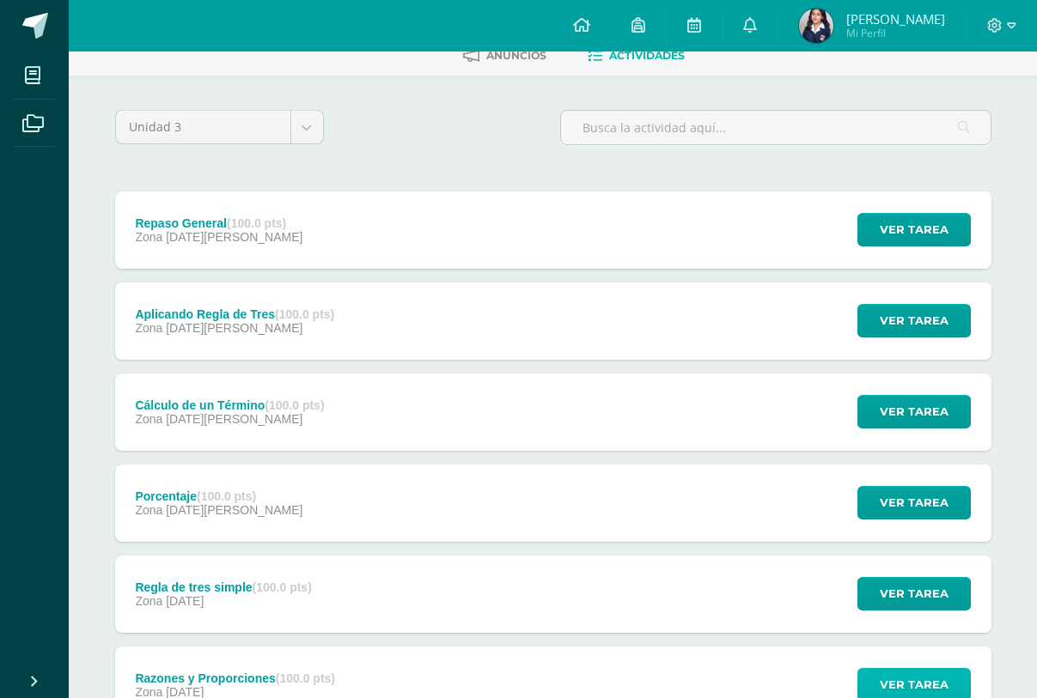
scroll to position [0, 0]
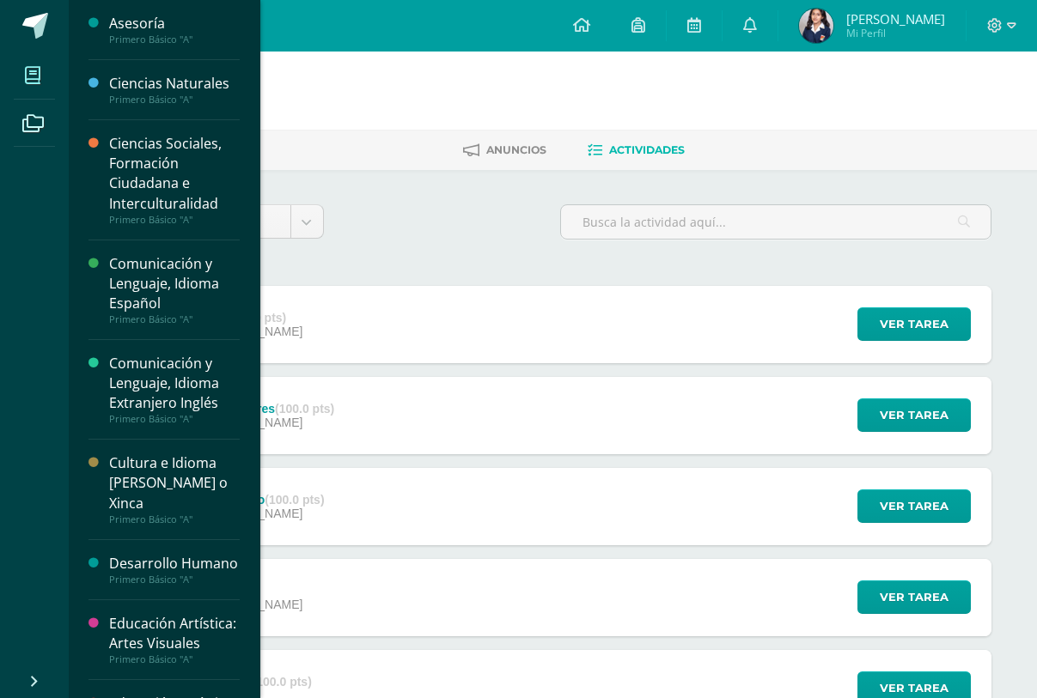
click at [37, 66] on span at bounding box center [33, 75] width 39 height 39
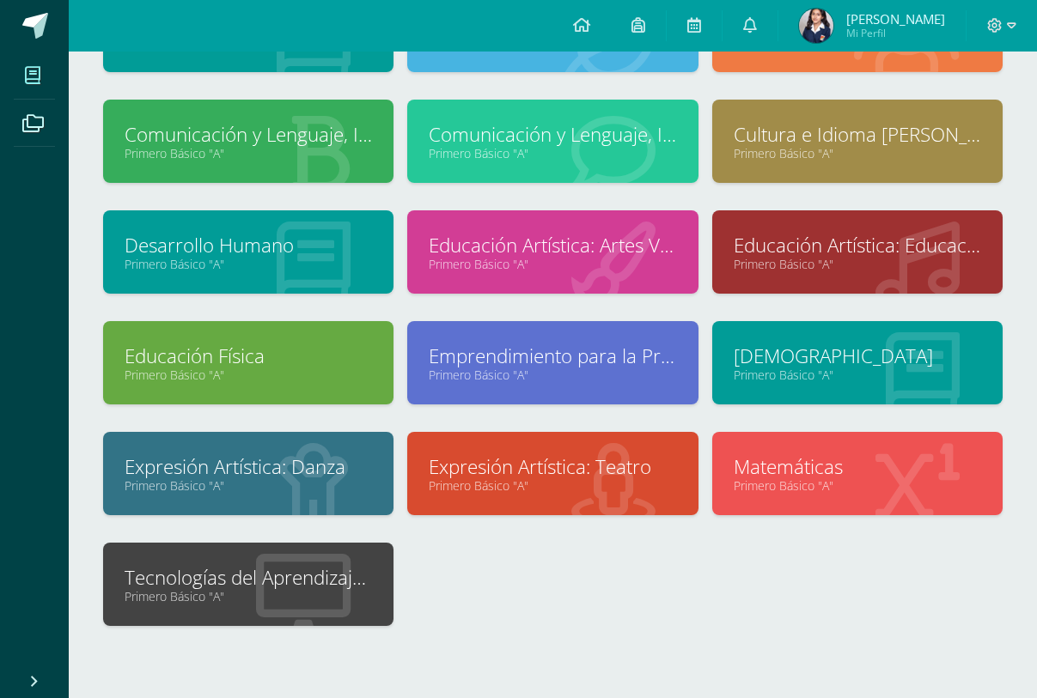
scroll to position [176, 0]
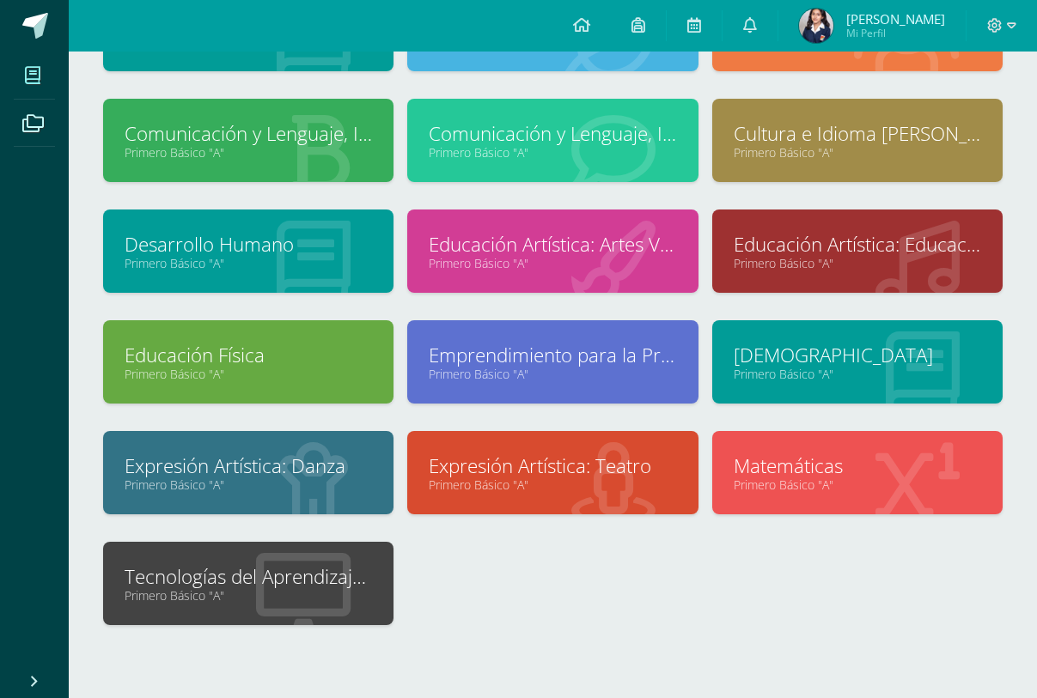
click at [180, 592] on link "Primero Básico "A"" at bounding box center [248, 595] width 247 height 16
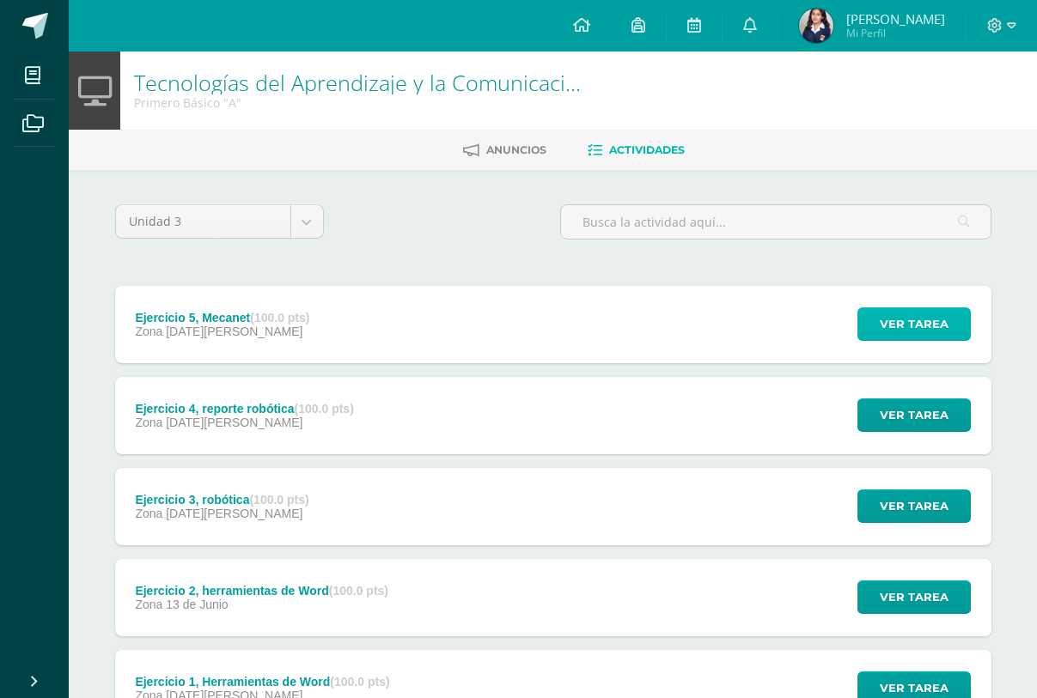
click at [897, 321] on span "Ver tarea" at bounding box center [914, 324] width 69 height 32
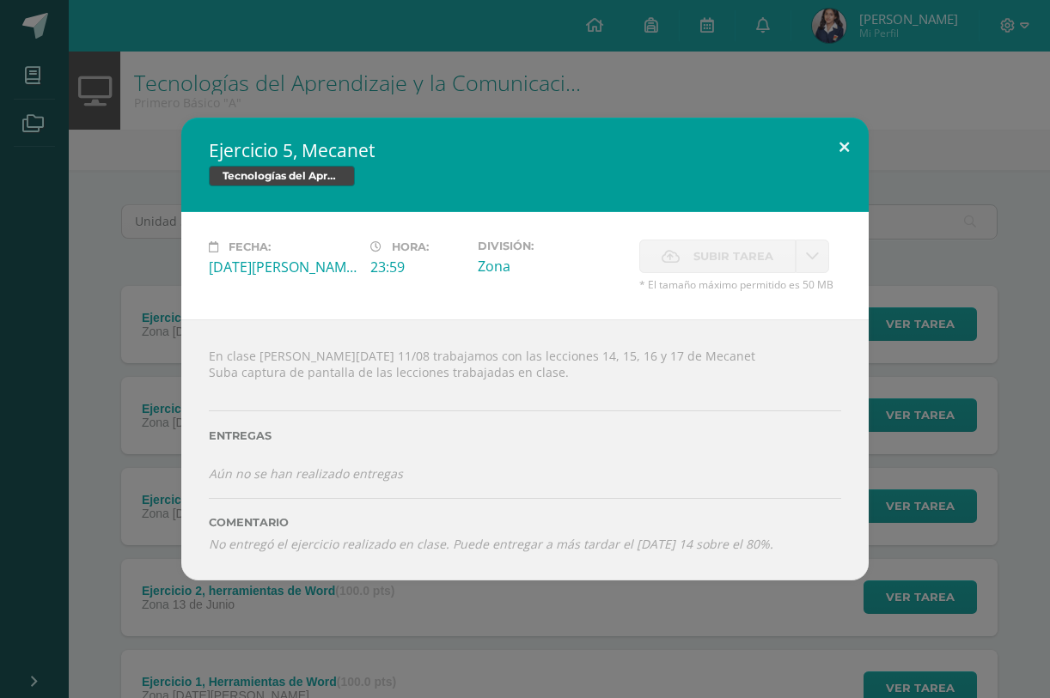
click at [844, 144] on button at bounding box center [843, 147] width 49 height 58
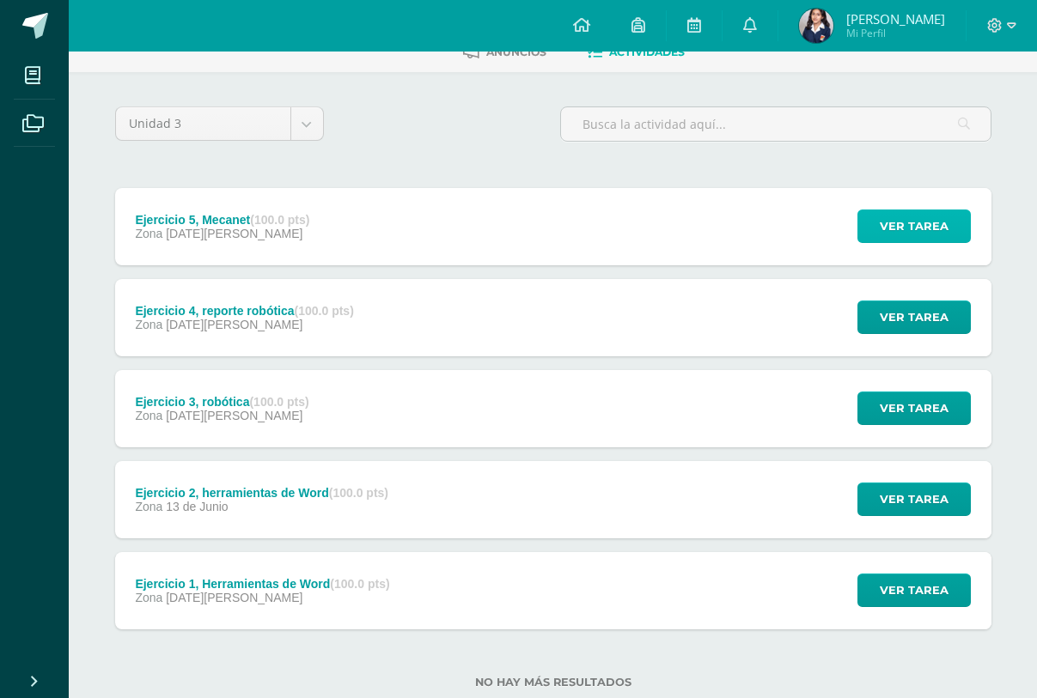
scroll to position [143, 0]
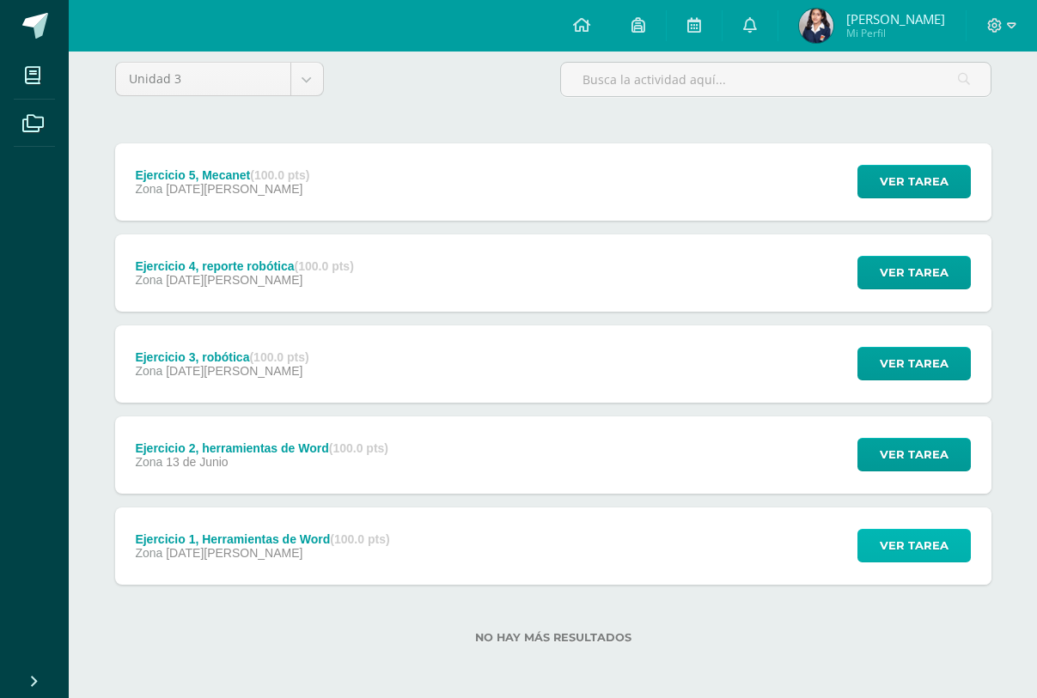
click at [896, 543] on span "Ver tarea" at bounding box center [914, 546] width 69 height 32
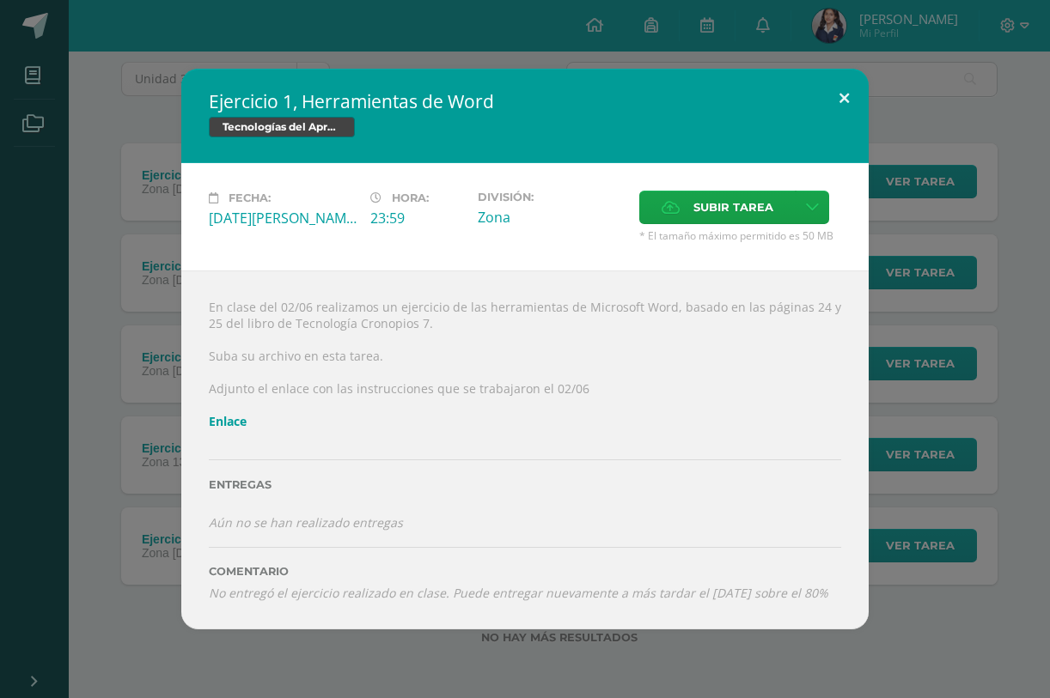
click at [840, 89] on button at bounding box center [843, 98] width 49 height 58
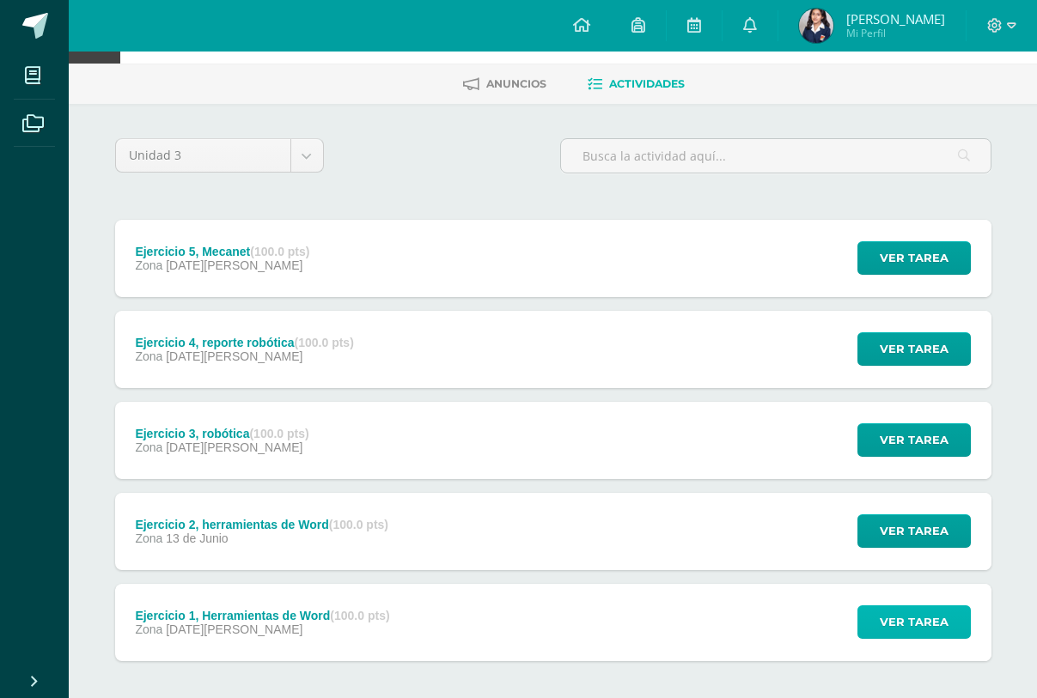
scroll to position [0, 0]
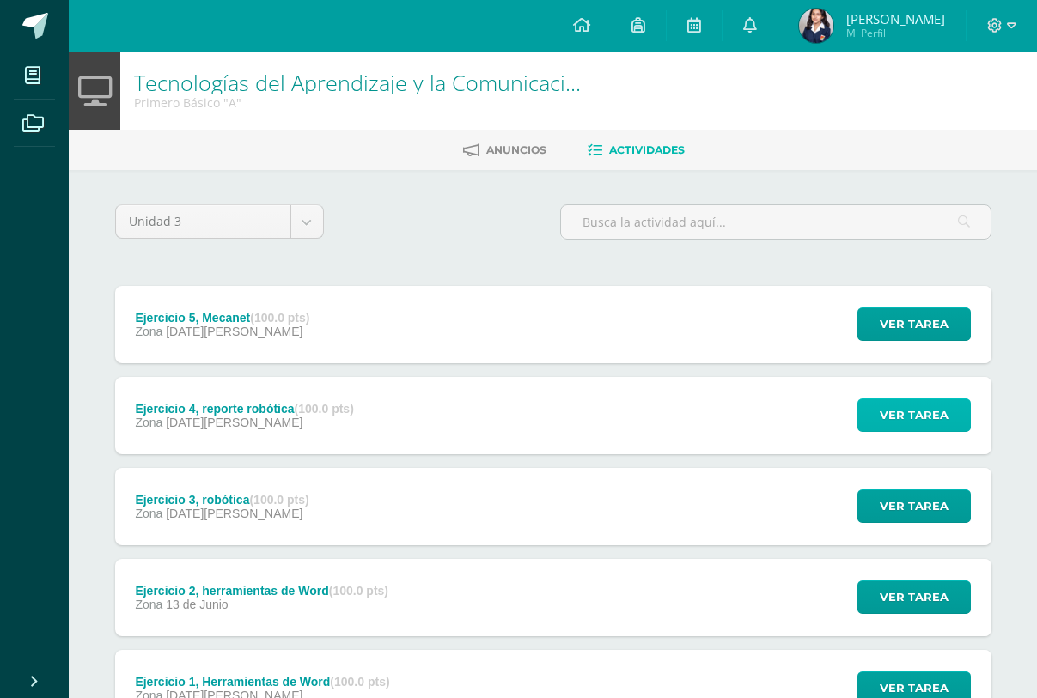
click at [886, 417] on span "Ver tarea" at bounding box center [914, 415] width 69 height 32
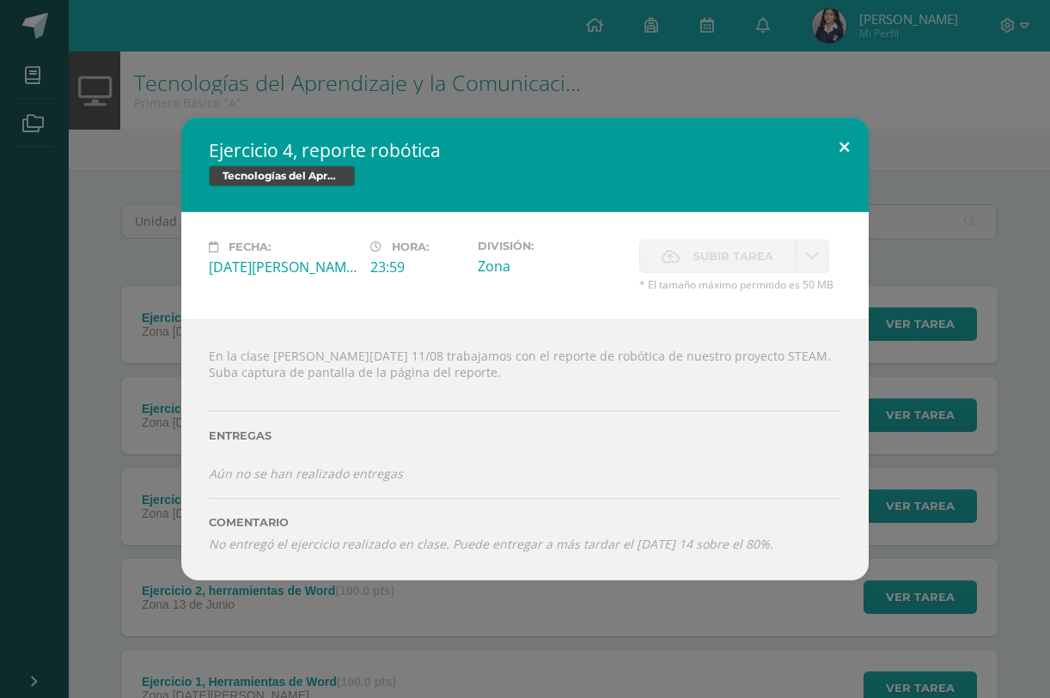
click at [838, 144] on button at bounding box center [843, 147] width 49 height 58
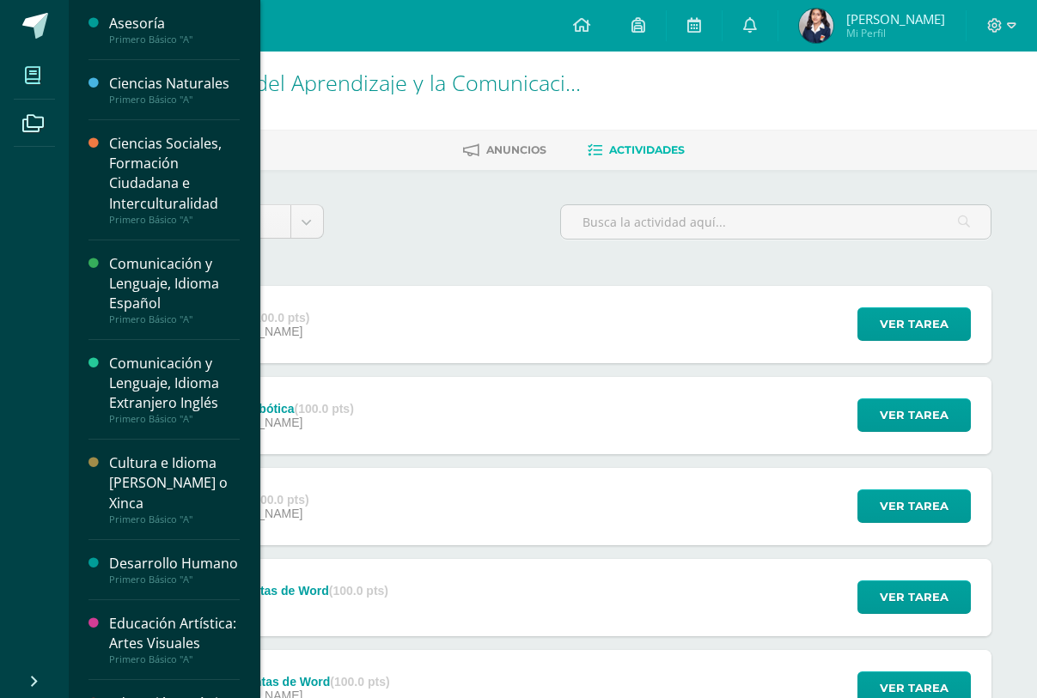
click at [33, 76] on icon at bounding box center [32, 75] width 15 height 17
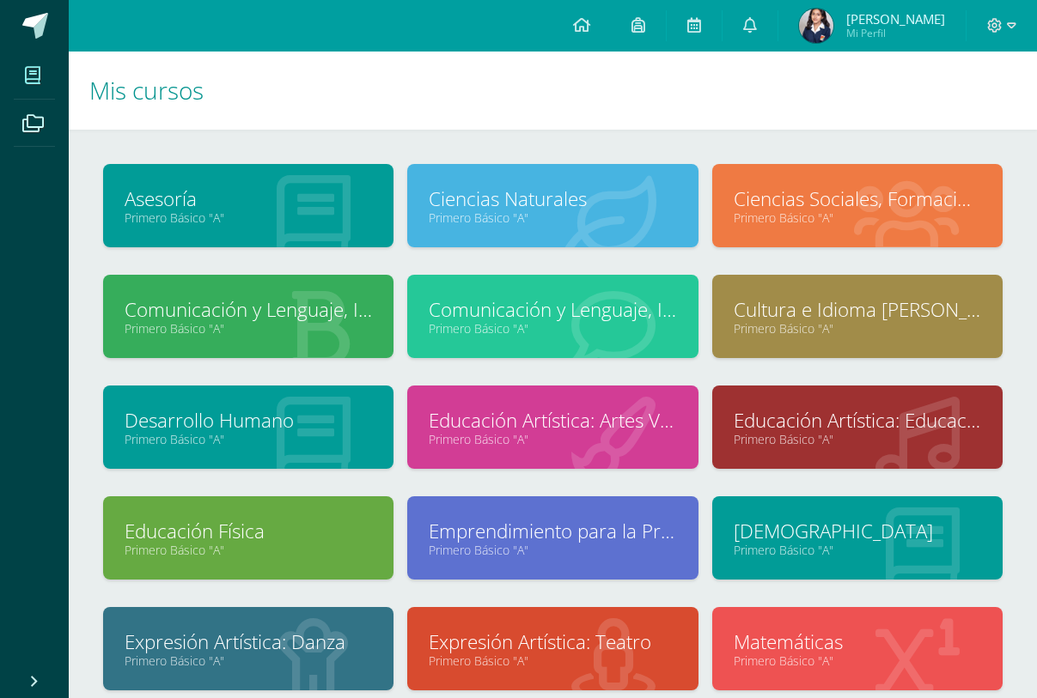
click at [498, 199] on link "Ciencias Naturales" at bounding box center [552, 199] width 247 height 27
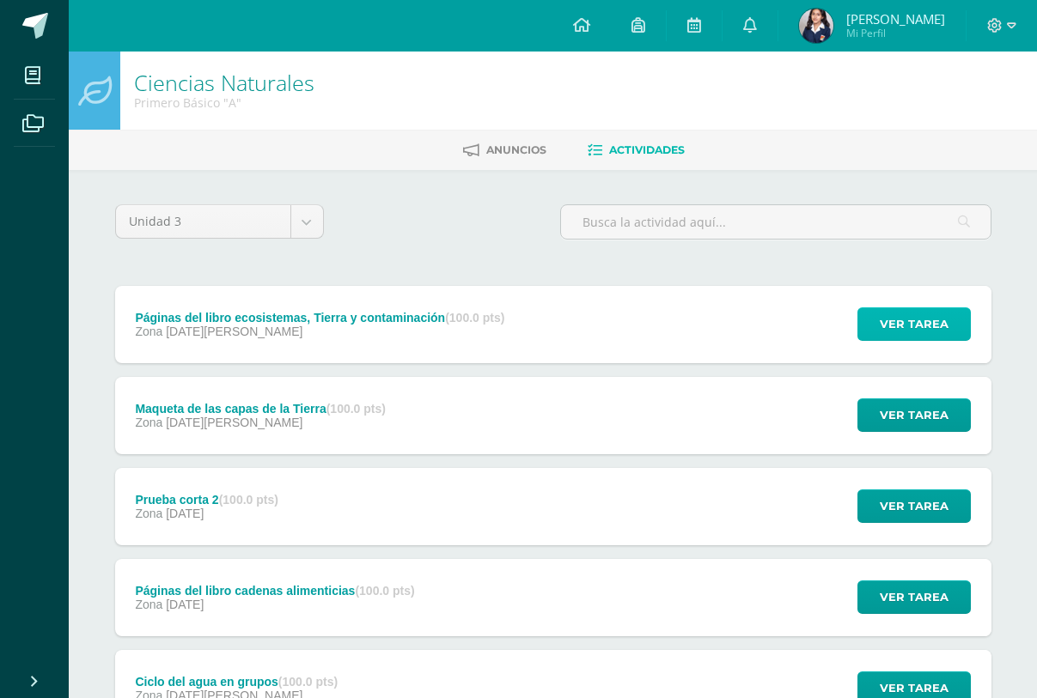
click at [892, 323] on span "Ver tarea" at bounding box center [914, 324] width 69 height 32
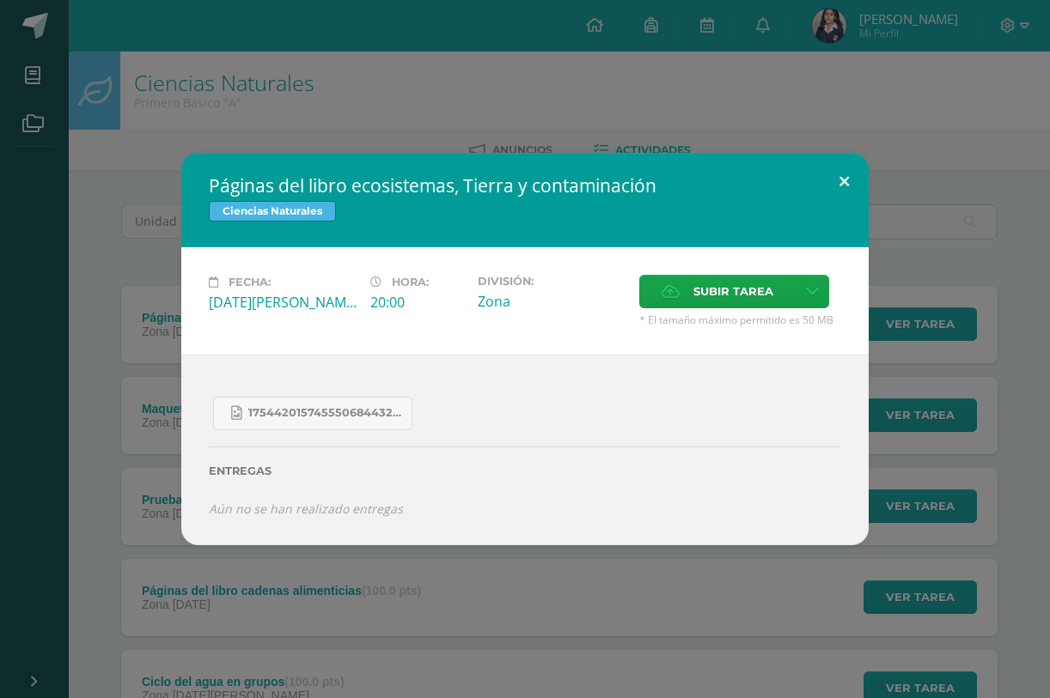
click at [849, 180] on button at bounding box center [843, 182] width 49 height 58
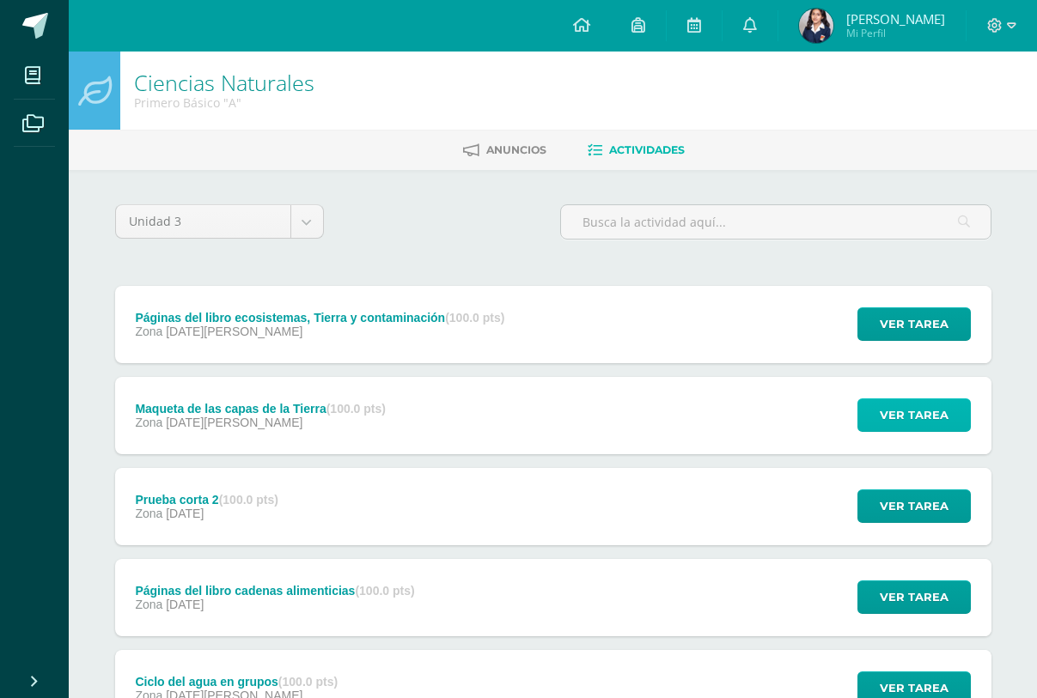
click at [930, 410] on span "Ver tarea" at bounding box center [914, 415] width 69 height 32
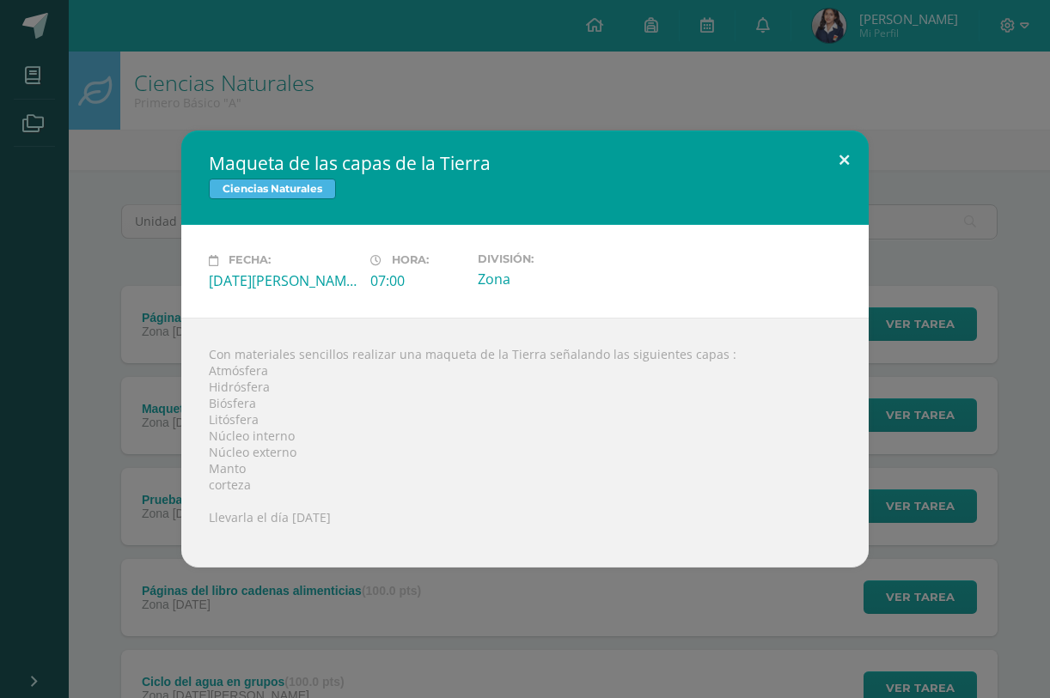
click at [837, 155] on button at bounding box center [843, 160] width 49 height 58
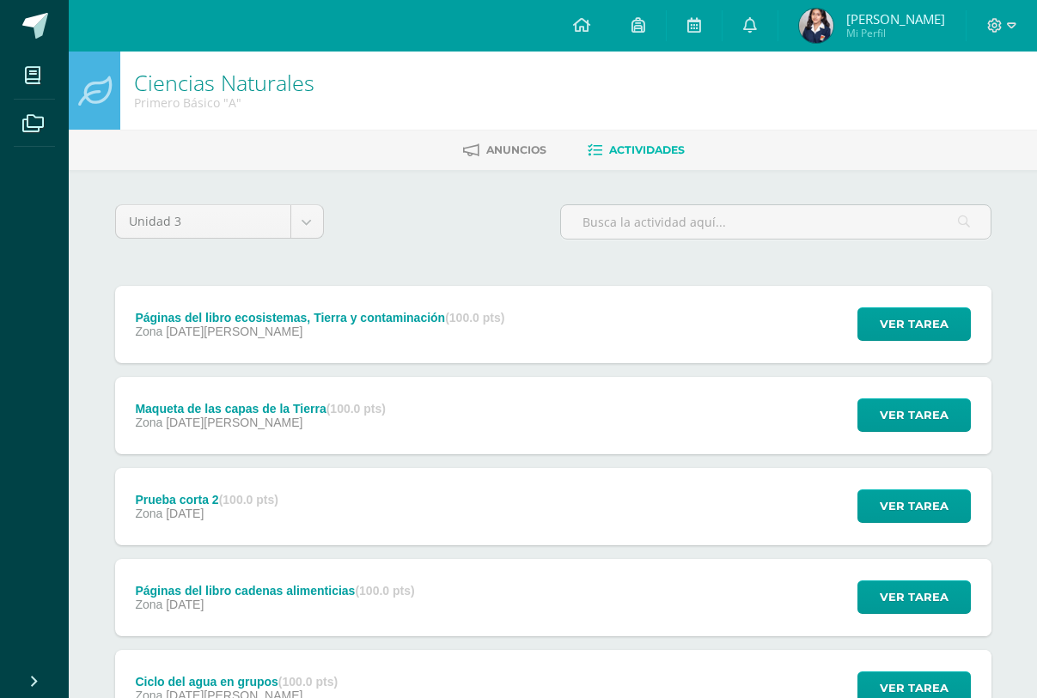
click at [813, 25] on img at bounding box center [816, 26] width 34 height 34
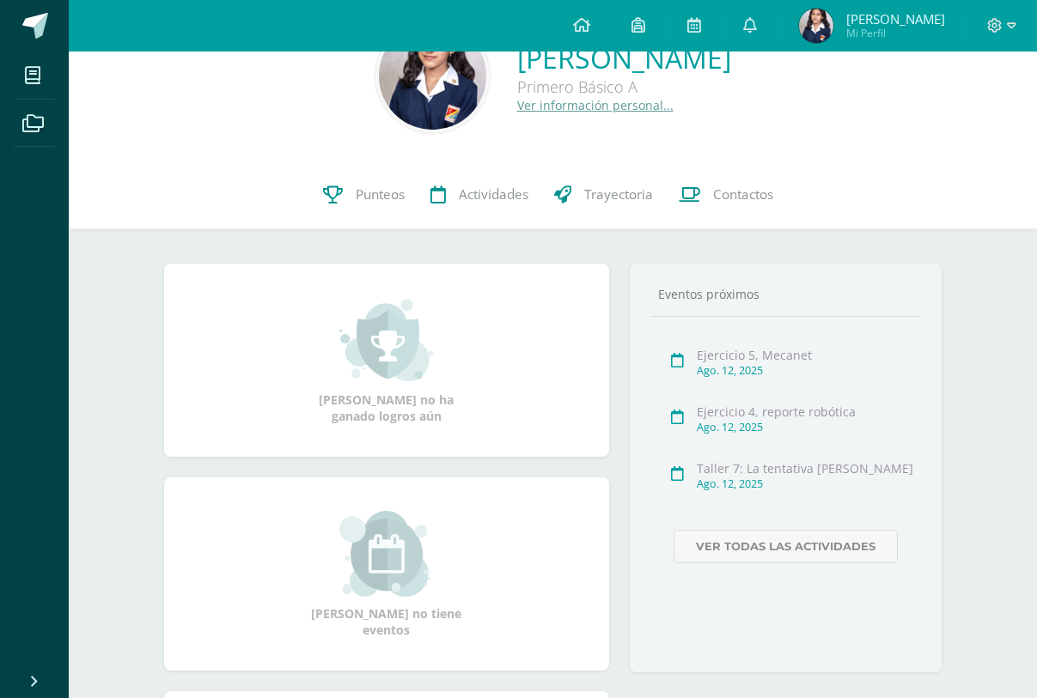
scroll to position [60, 0]
click at [375, 193] on span "Punteos" at bounding box center [380, 195] width 49 height 18
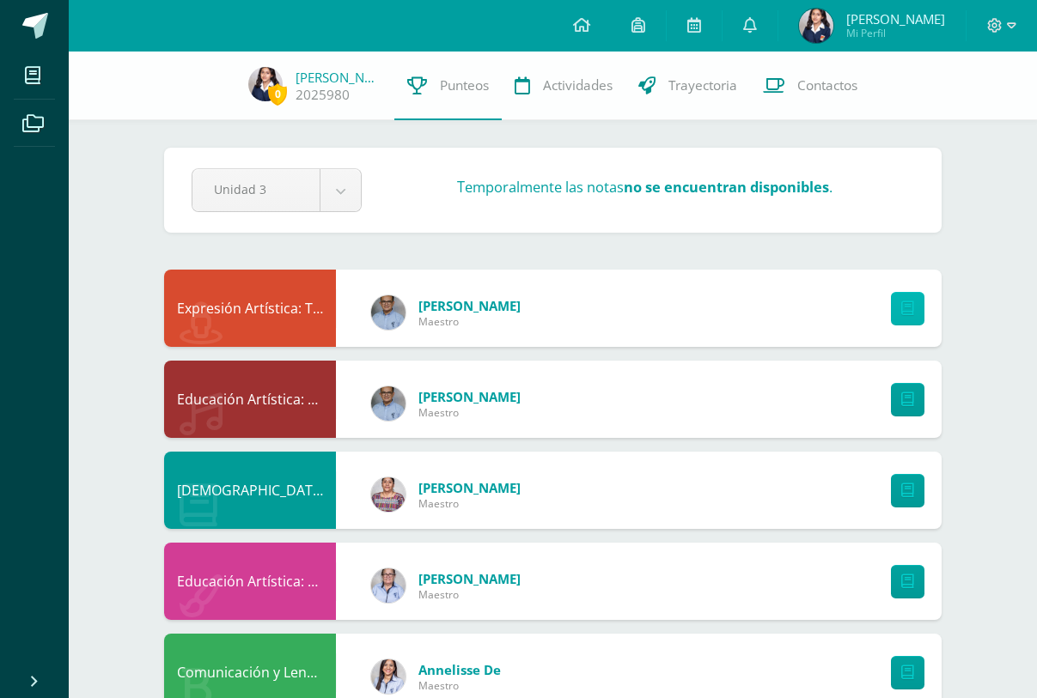
click at [915, 314] on link at bounding box center [907, 308] width 33 height 33
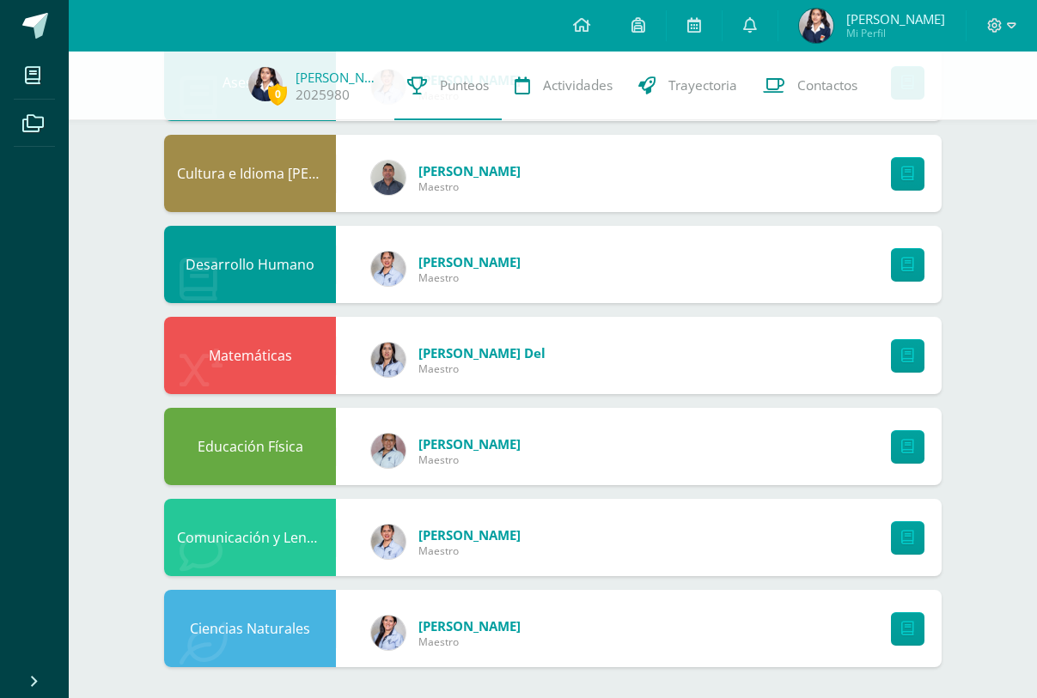
scroll to position [1049, 0]
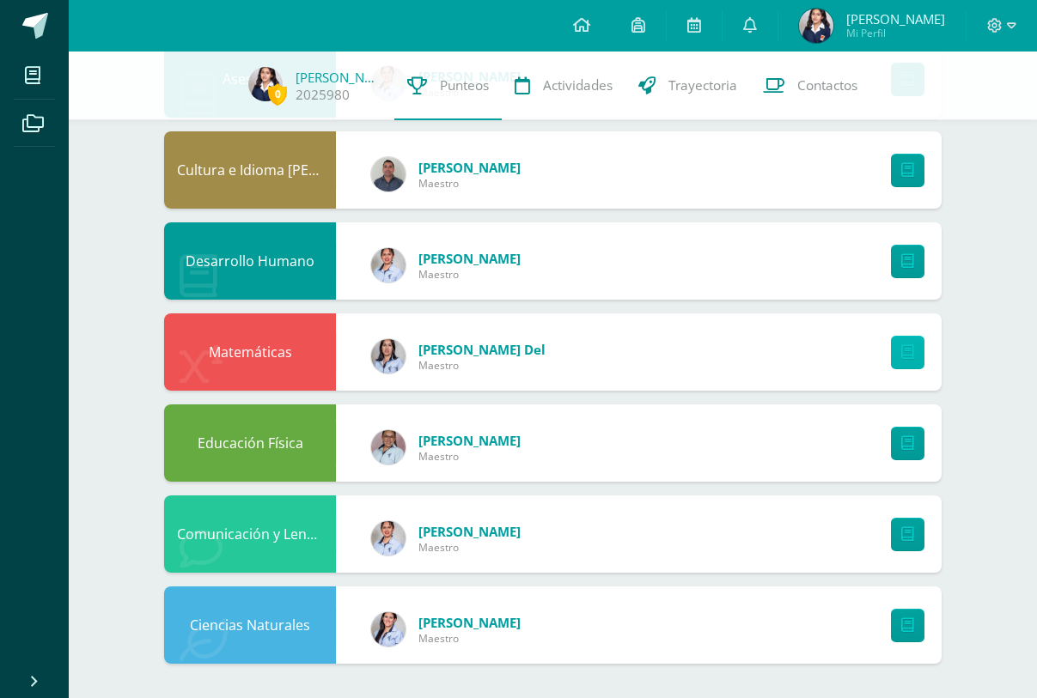
click at [912, 342] on link at bounding box center [907, 352] width 33 height 33
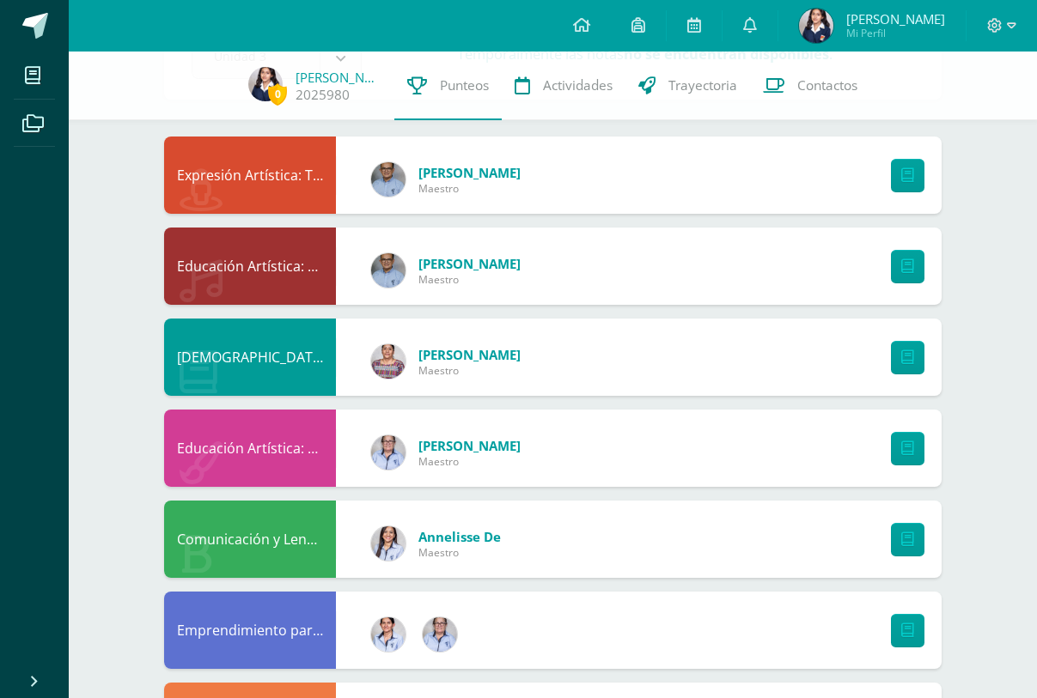
scroll to position [0, 0]
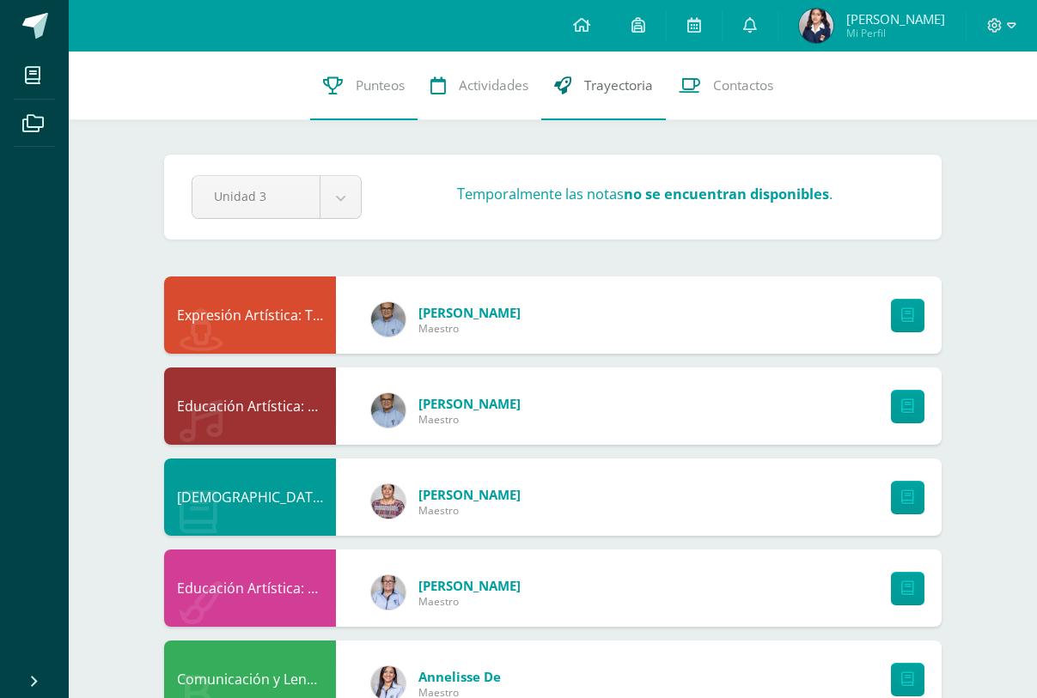
click at [596, 85] on span "Trayectoria" at bounding box center [618, 85] width 69 height 18
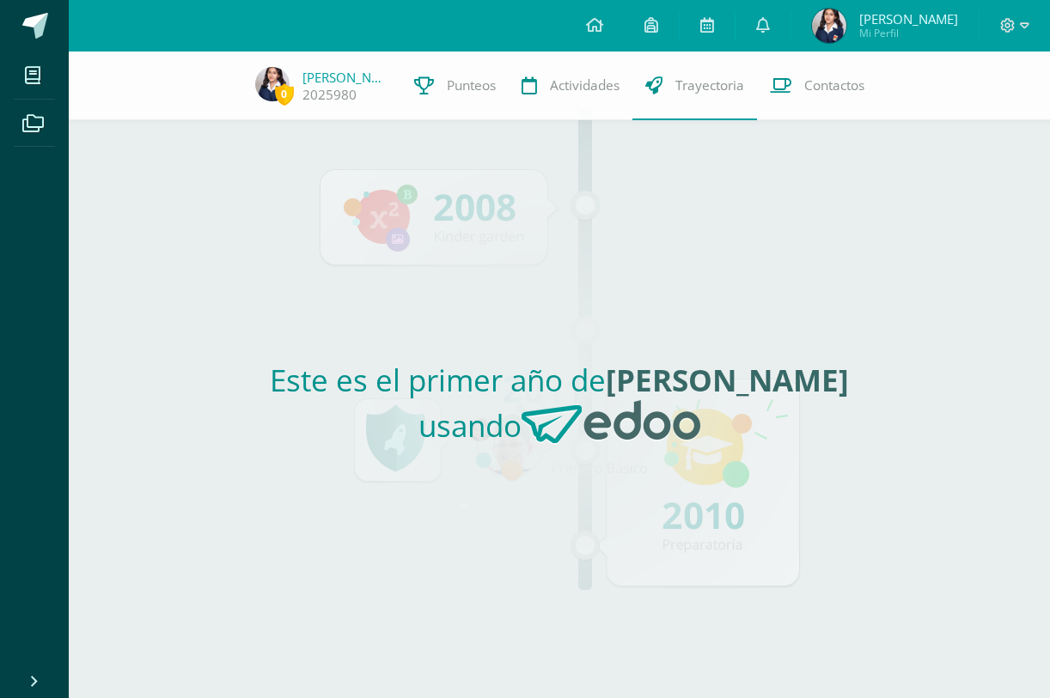
click at [697, 289] on div "Este es el primer año de [PERSON_NAME] usando" at bounding box center [559, 409] width 791 height 578
click at [827, 88] on span "Contactos" at bounding box center [834, 85] width 60 height 18
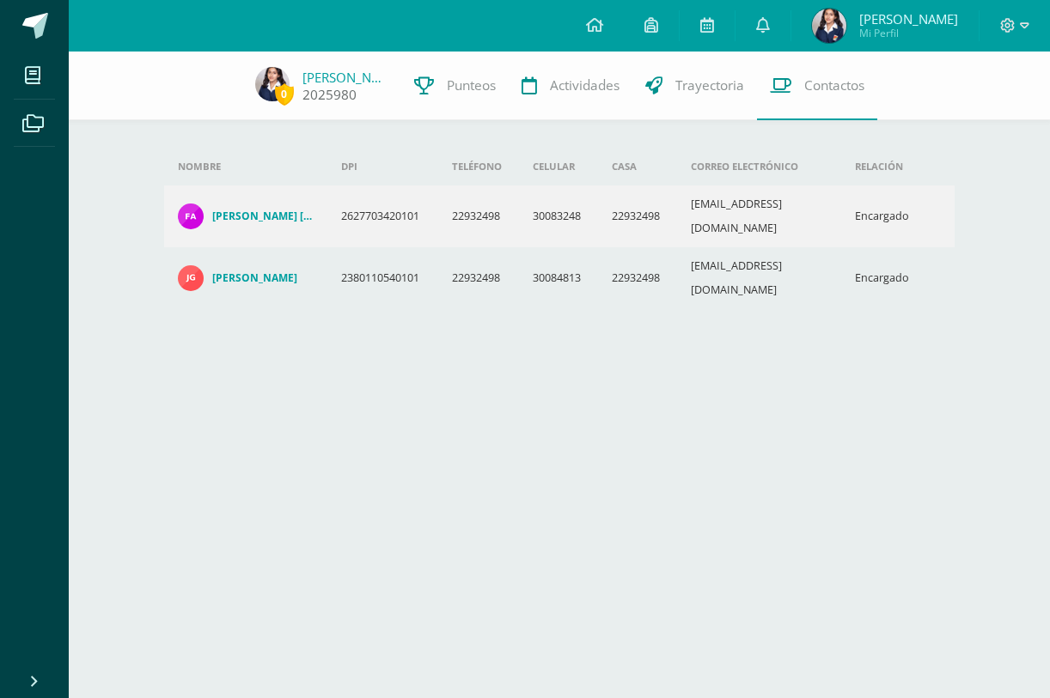
click at [321, 82] on link "[PERSON_NAME]" at bounding box center [345, 77] width 86 height 17
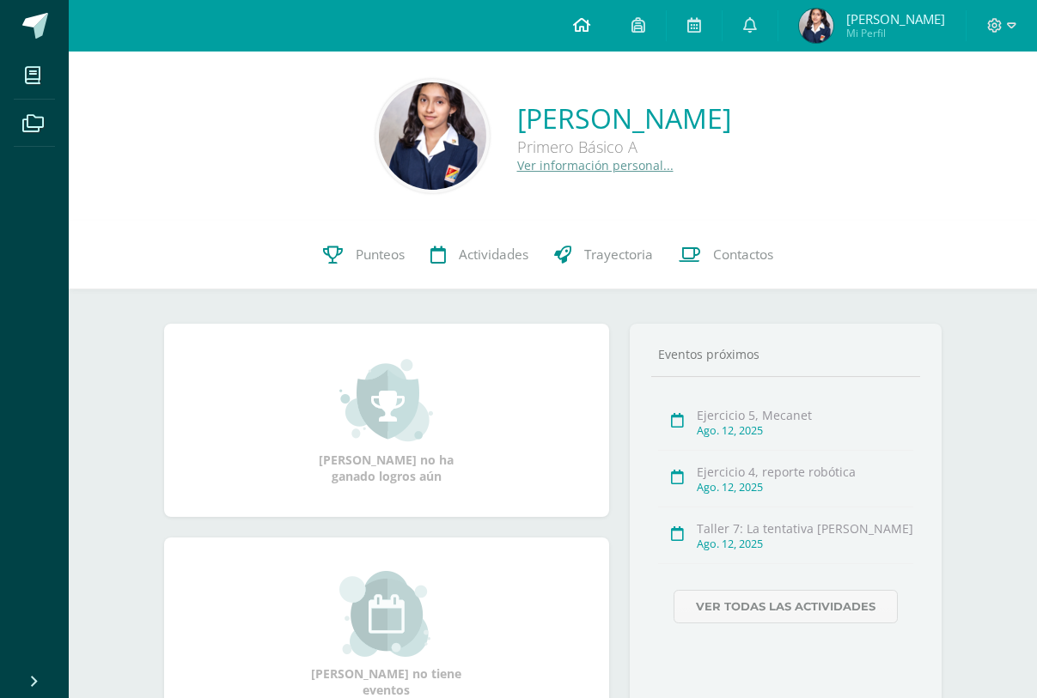
click at [581, 26] on icon at bounding box center [581, 24] width 17 height 15
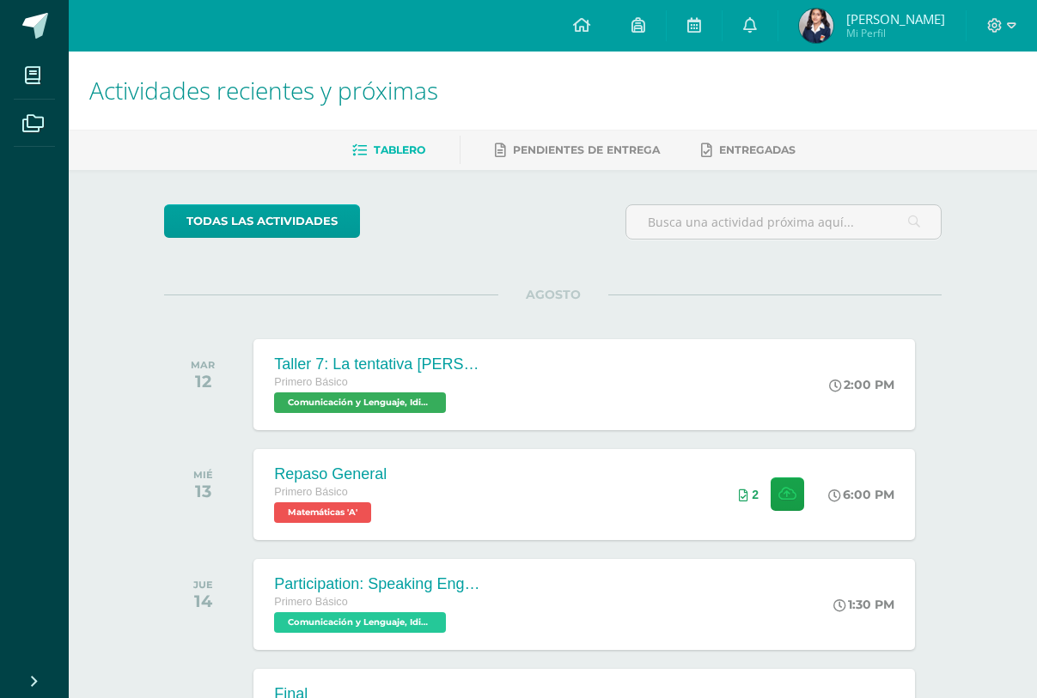
click at [813, 27] on img at bounding box center [816, 26] width 34 height 34
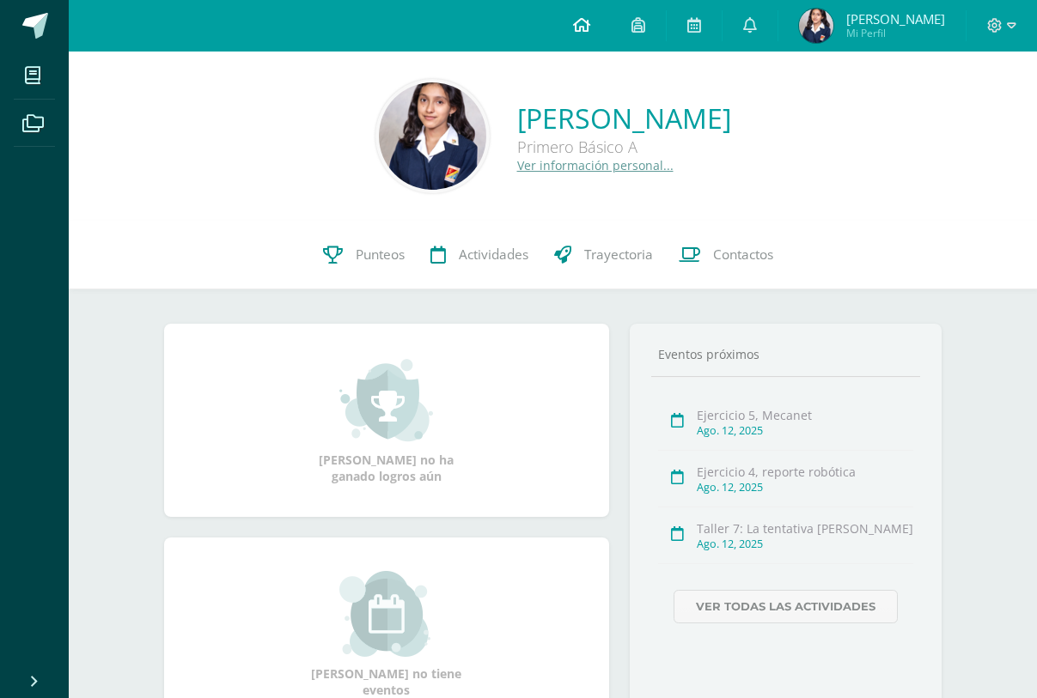
click at [578, 27] on icon at bounding box center [581, 24] width 17 height 15
